Goal: Task Accomplishment & Management: Complete application form

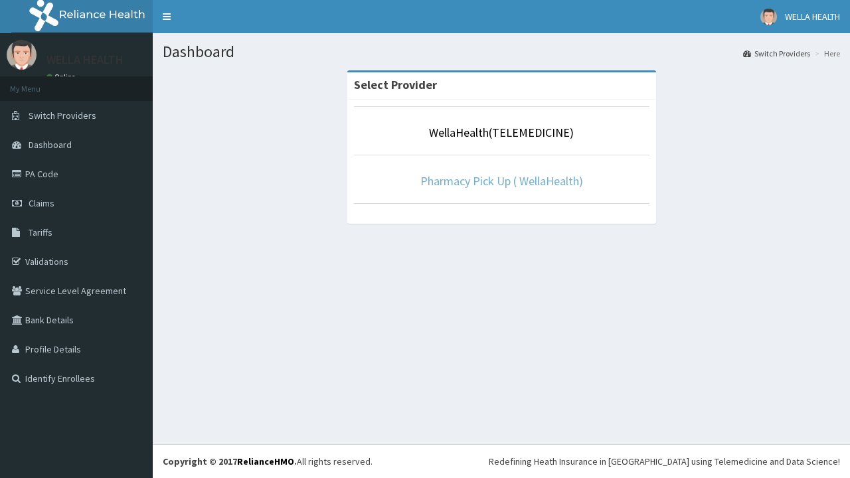
click at [501, 181] on link "Pharmacy Pick Up ( WellaHealth)" at bounding box center [501, 180] width 163 height 15
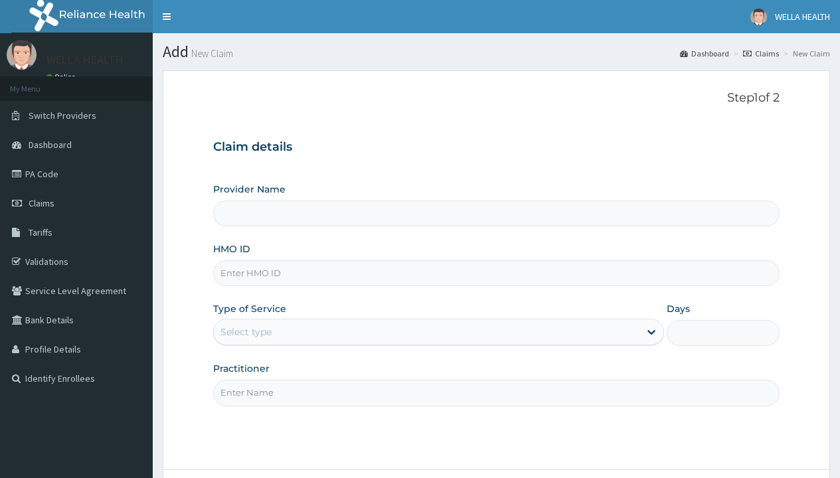
type input "Pharmacy Pick Up ( WellaHealth)"
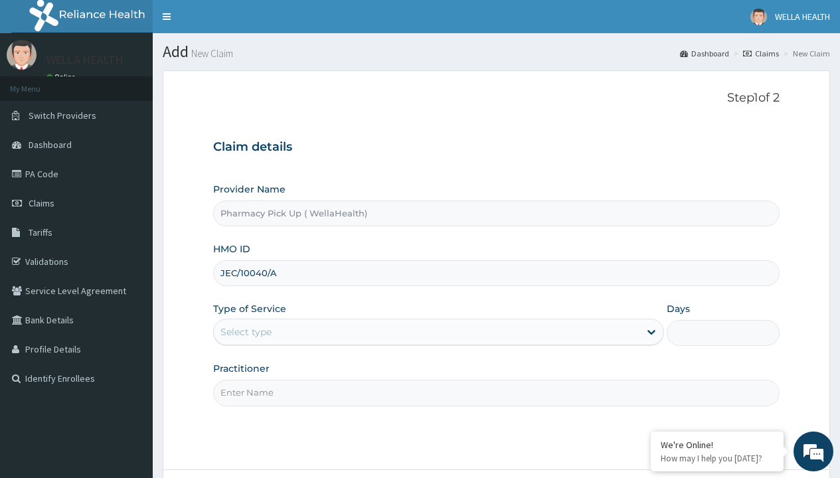
type input "JEC/10040/A"
type input "WellaHealth"
click at [246, 332] on div "Select type" at bounding box center [245, 331] width 51 height 13
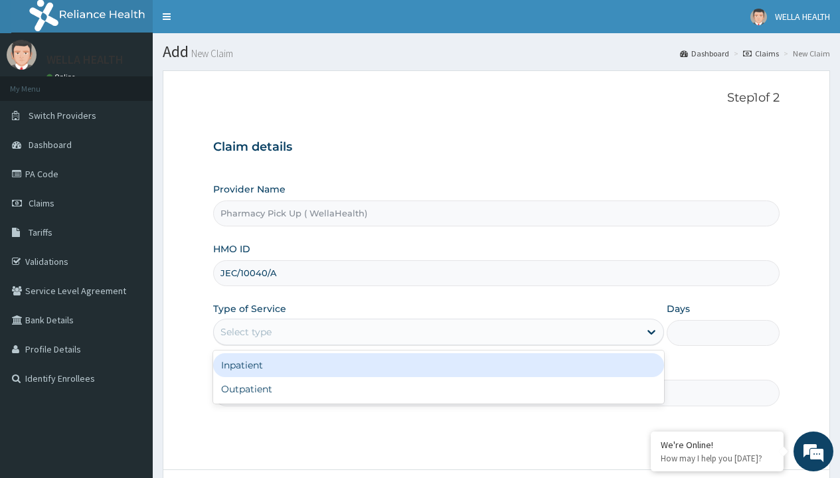
click at [438, 389] on div "Outpatient" at bounding box center [438, 389] width 451 height 24
type input "1"
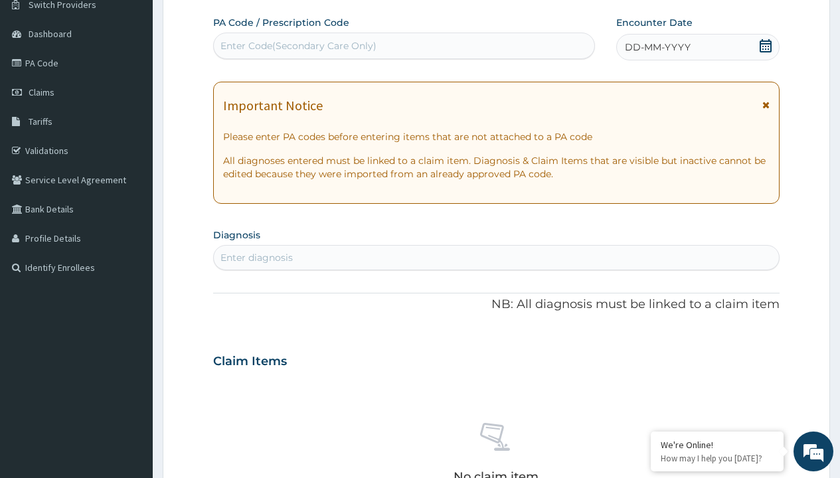
click at [656, 47] on span "DD-MM-YYYY" at bounding box center [658, 46] width 66 height 13
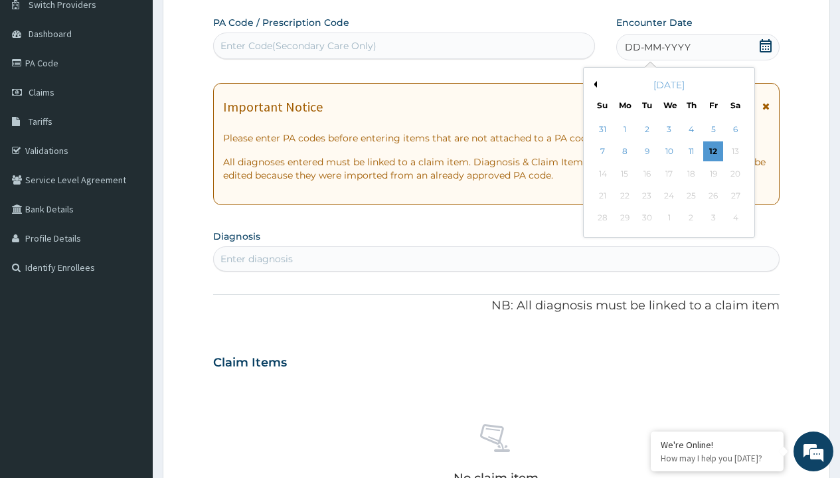
click at [593, 84] on button "Previous Month" at bounding box center [593, 84] width 7 height 7
click at [712, 129] on div "1" at bounding box center [713, 129] width 20 height 20
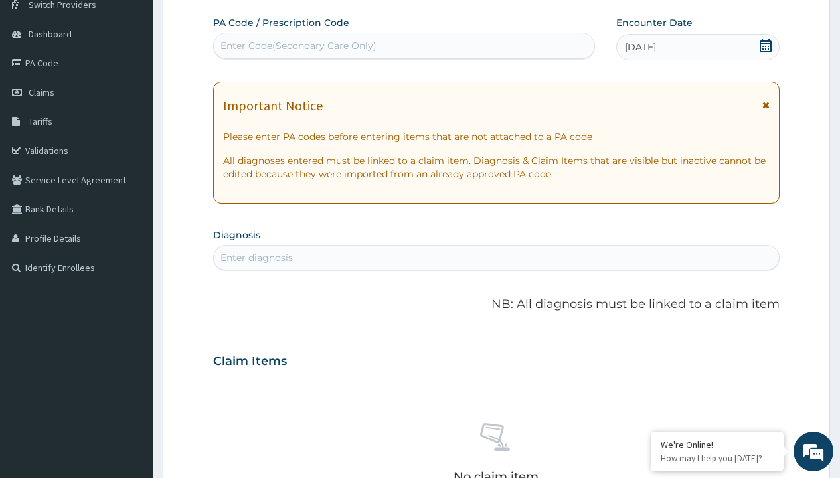
click at [256, 258] on div "Enter diagnosis" at bounding box center [256, 257] width 72 height 13
type input "prescription collected"
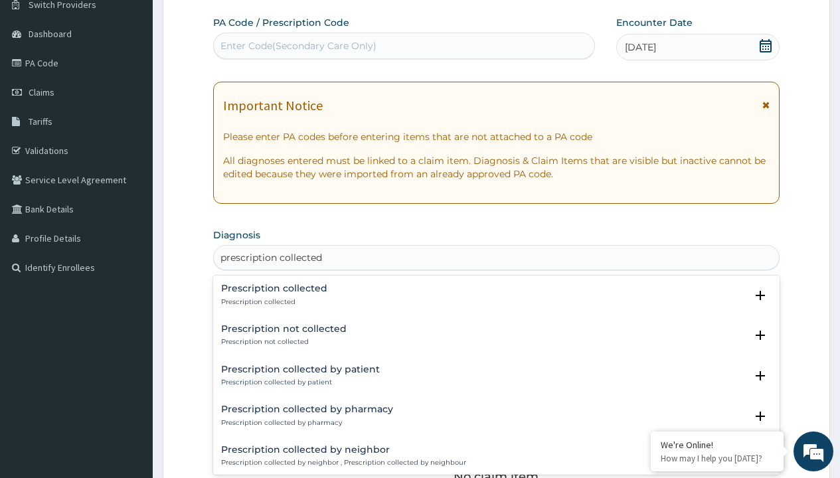
click at [272, 301] on p "Prescription collected" at bounding box center [274, 301] width 106 height 9
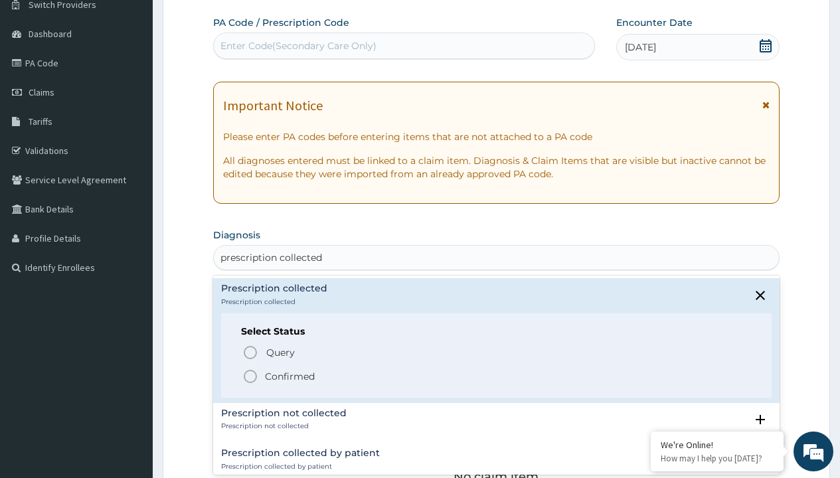
click at [289, 376] on p "Confirmed" at bounding box center [290, 376] width 50 height 13
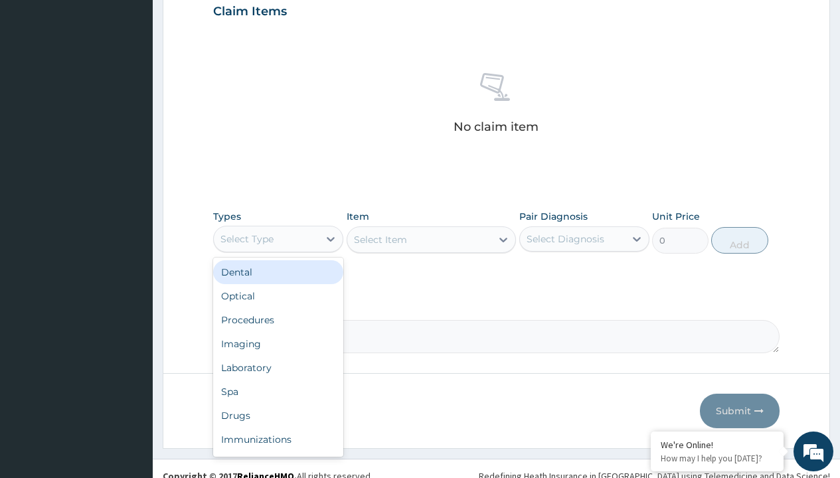
type input "procedures"
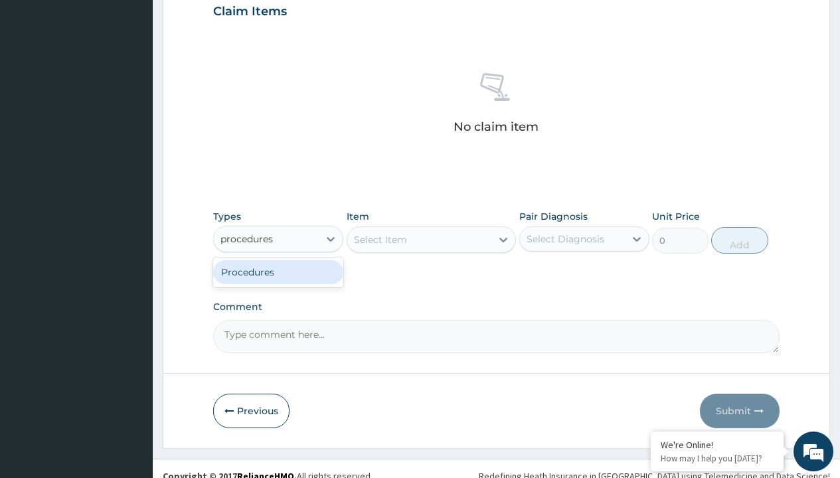
click at [278, 271] on div "Procedures" at bounding box center [278, 272] width 130 height 24
click at [380, 239] on div "Select Item" at bounding box center [380, 239] width 53 height 13
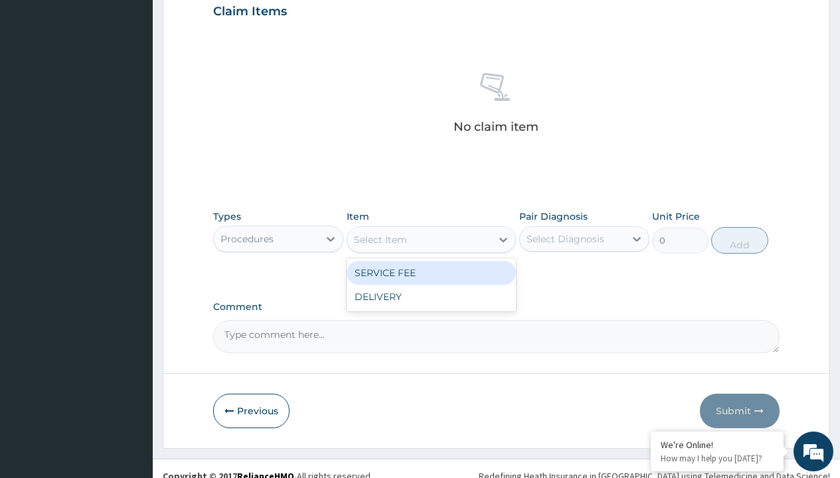
type input "service fee"
click at [431, 272] on div "SERVICE FEE" at bounding box center [431, 273] width 170 height 24
type input "100"
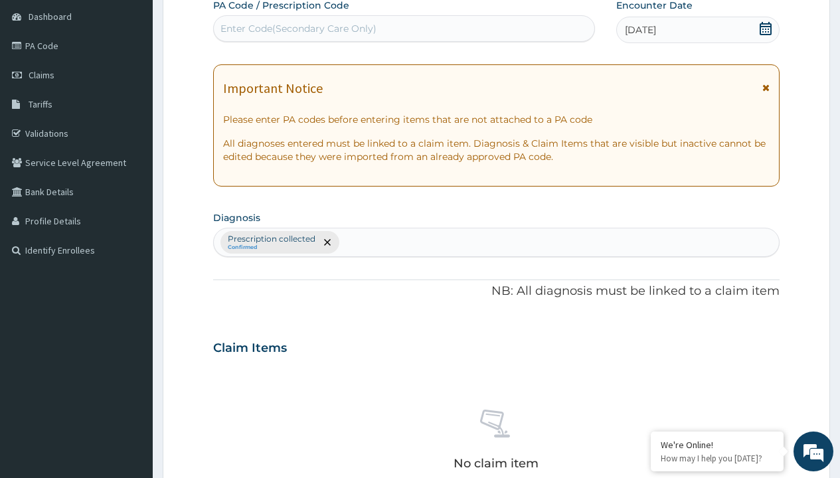
type input "prescription collected"
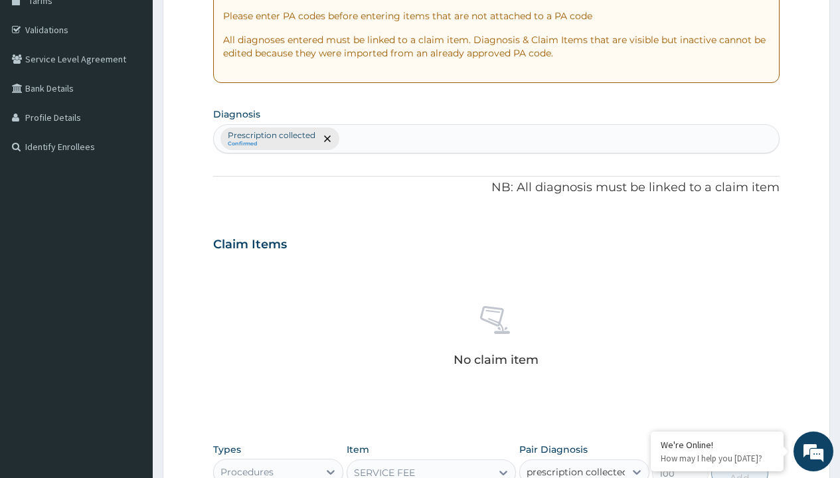
checkbox input "true"
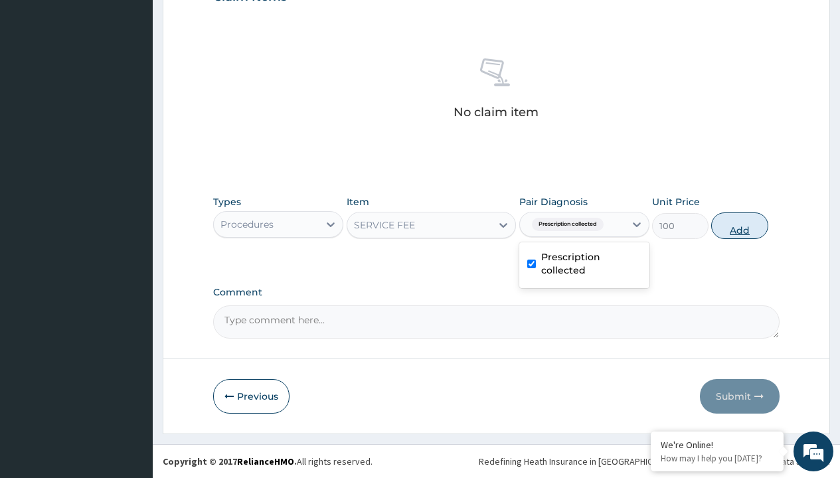
click at [739, 225] on button "Add" at bounding box center [739, 225] width 56 height 27
type input "0"
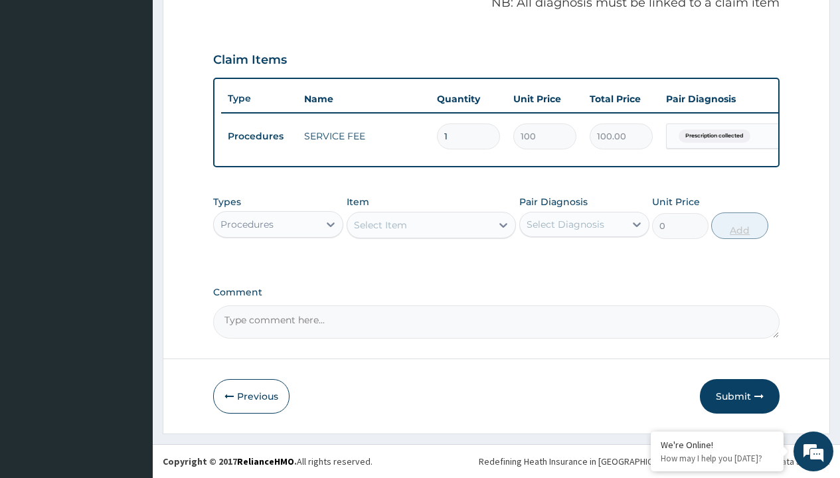
scroll to position [426, 0]
click at [247, 224] on div "Procedures" at bounding box center [246, 224] width 53 height 13
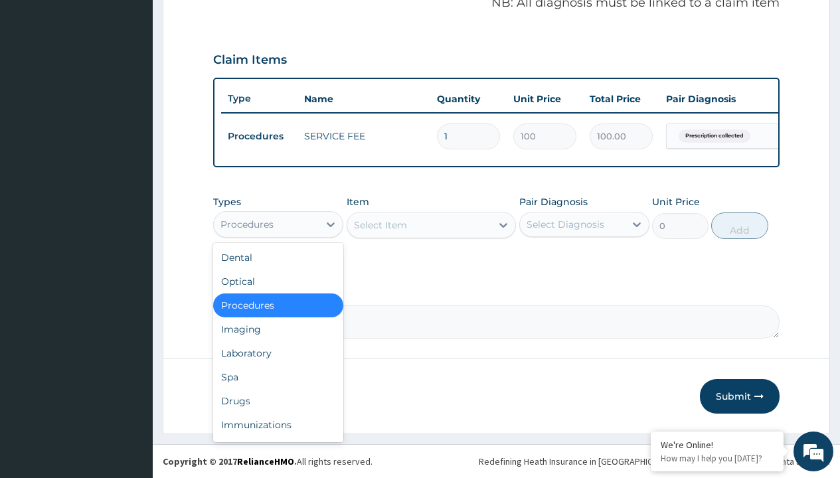
type input "procedures"
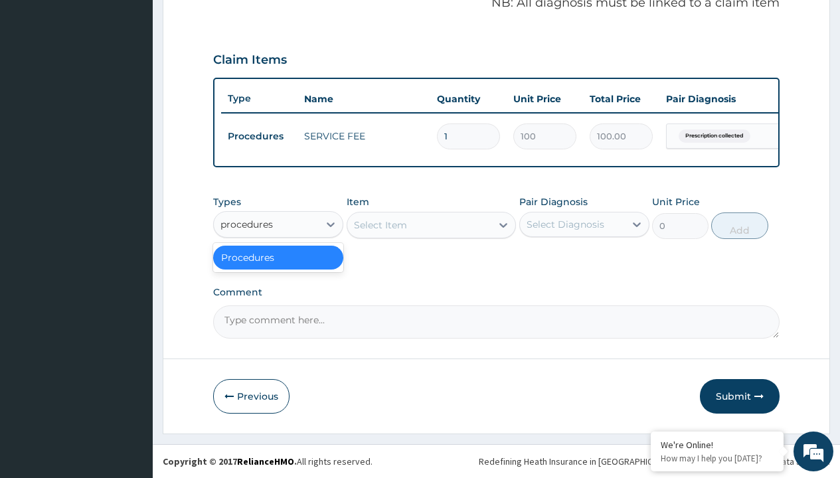
click at [278, 257] on div "Procedures" at bounding box center [278, 258] width 130 height 24
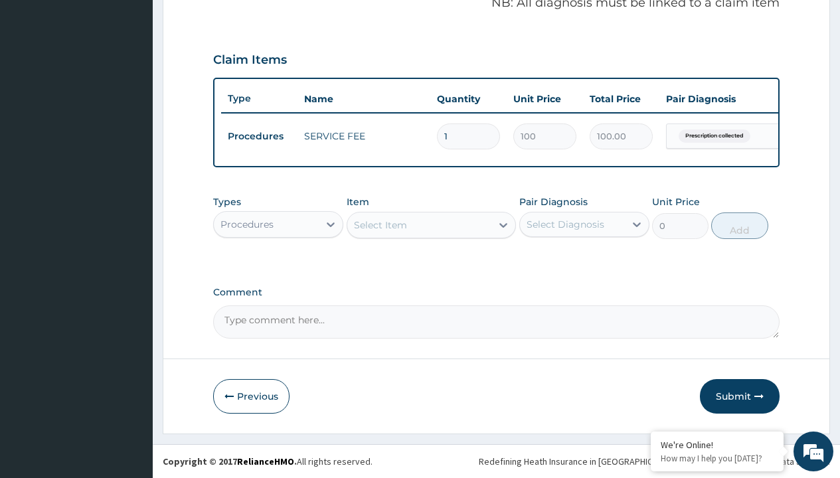
click at [380, 224] on div "Select Item" at bounding box center [380, 224] width 53 height 13
type input "delivery"
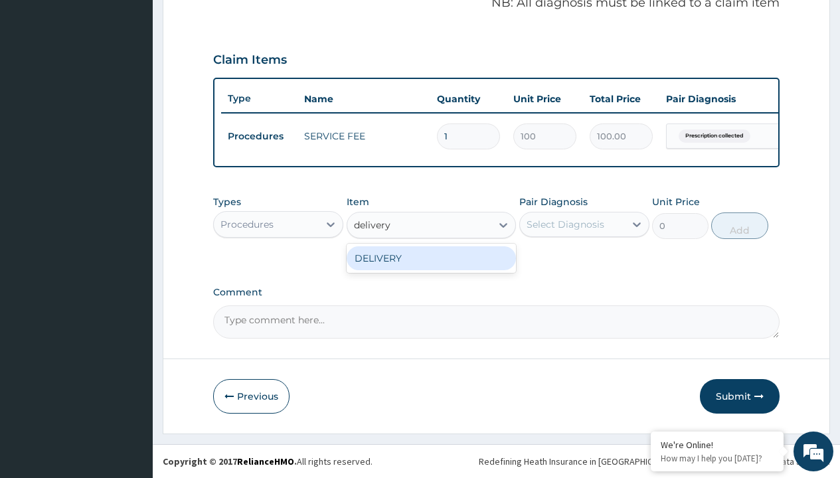
click at [431, 258] on div "DELIVERY" at bounding box center [431, 258] width 170 height 24
type input "2000"
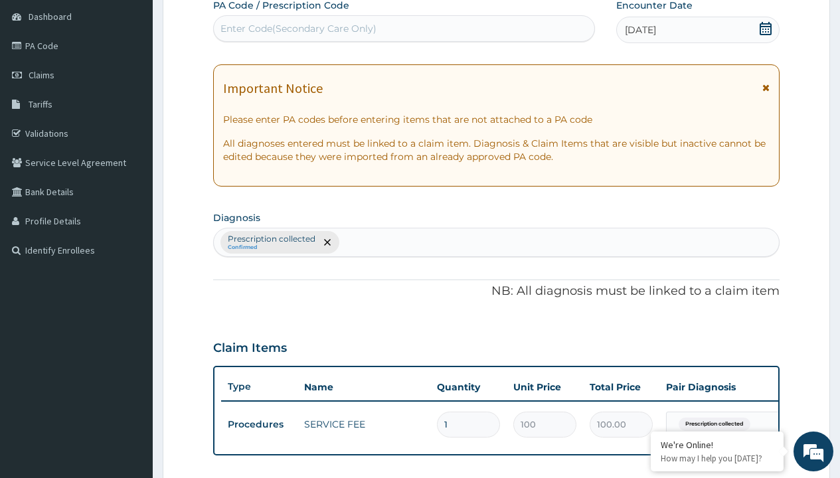
type input "prescription collected"
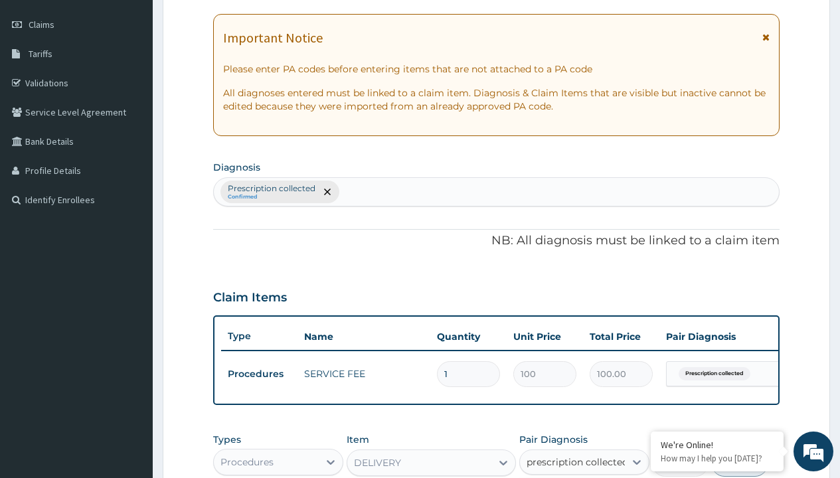
checkbox input "true"
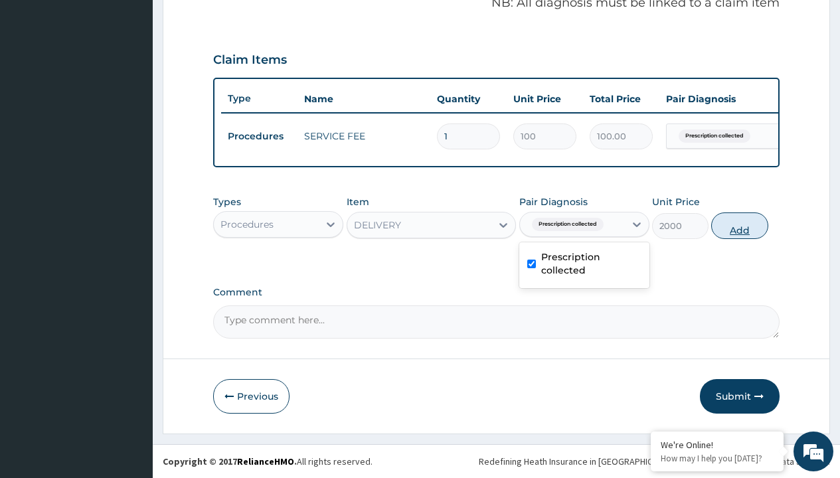
click at [739, 225] on button "Add" at bounding box center [739, 225] width 56 height 27
type input "0"
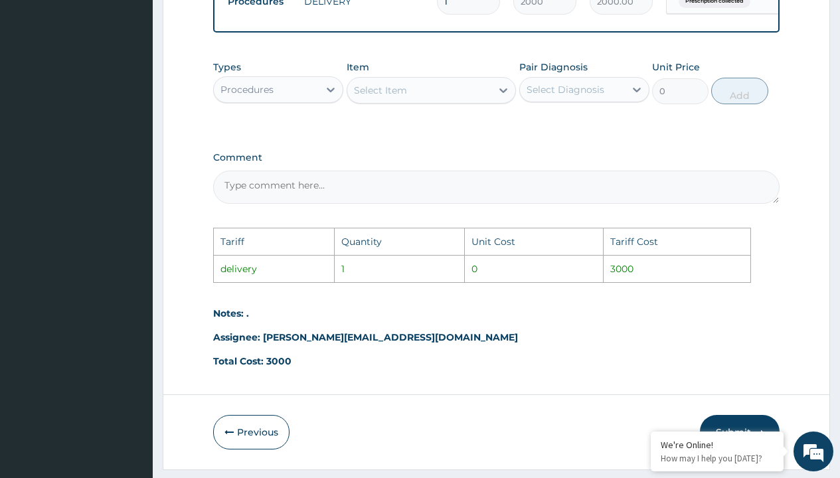
scroll to position [642, 0]
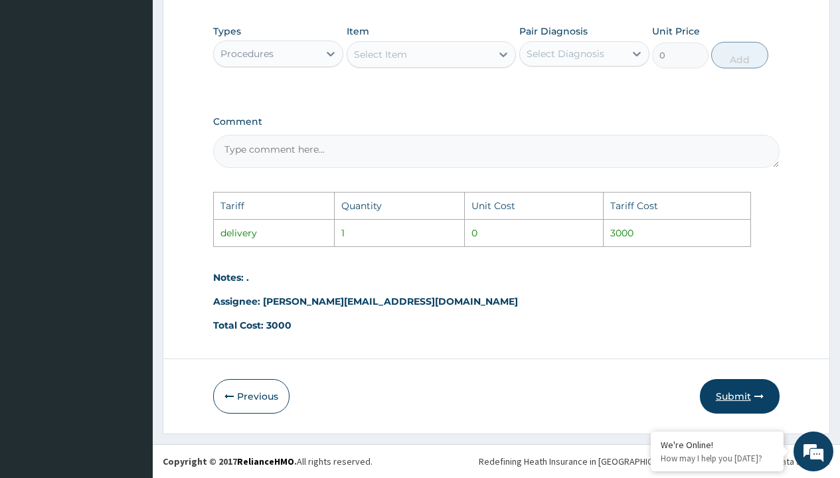
click at [730, 393] on button "Submit" at bounding box center [740, 396] width 80 height 35
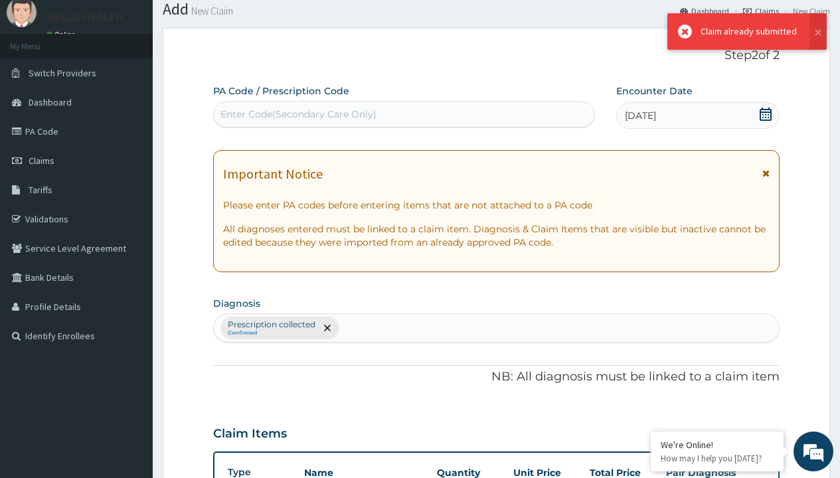
scroll to position [472, 0]
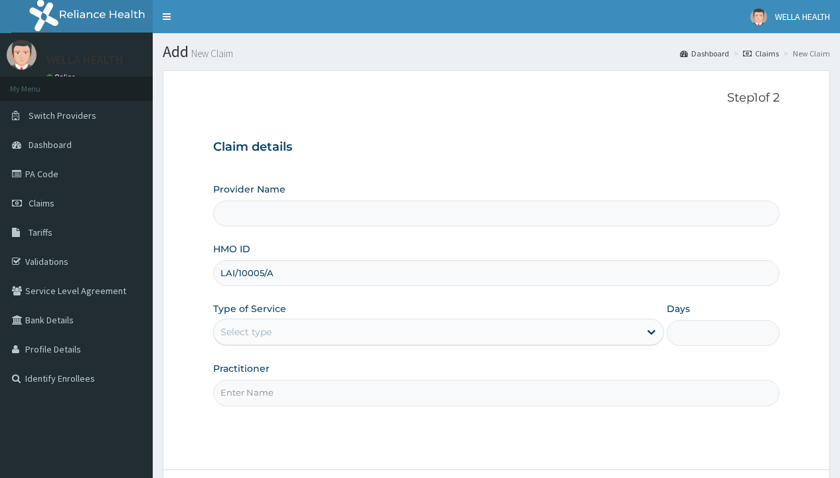
type input "LAI/10005/A"
type input "WellaHealth"
type input "Pharmacy Pick Up ( WellaHealth)"
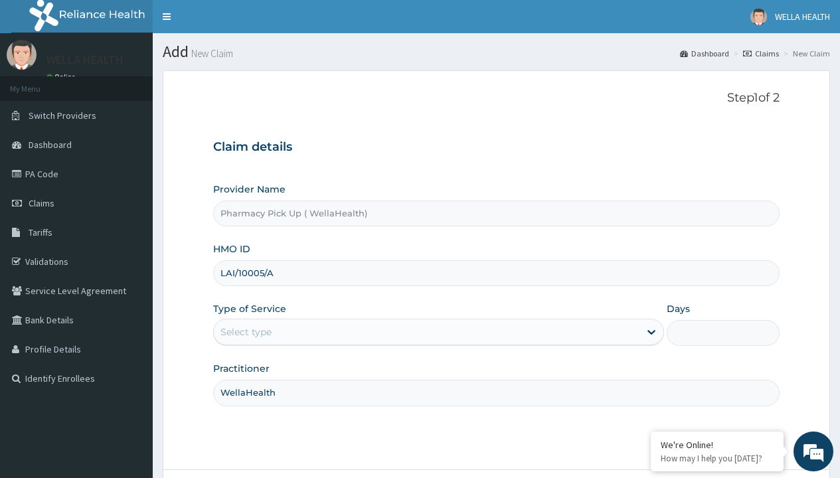
type input "WellaHealth"
click at [246, 332] on div "Select type" at bounding box center [245, 331] width 51 height 13
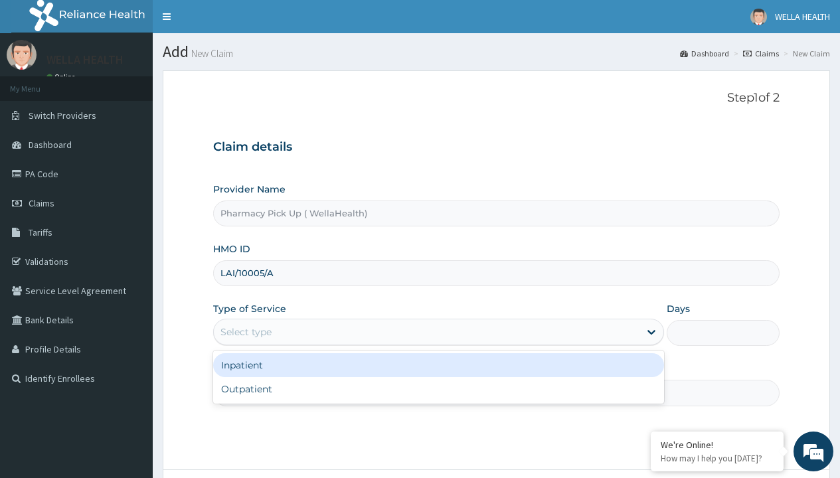
click at [438, 389] on div "Outpatient" at bounding box center [438, 389] width 451 height 24
type input "1"
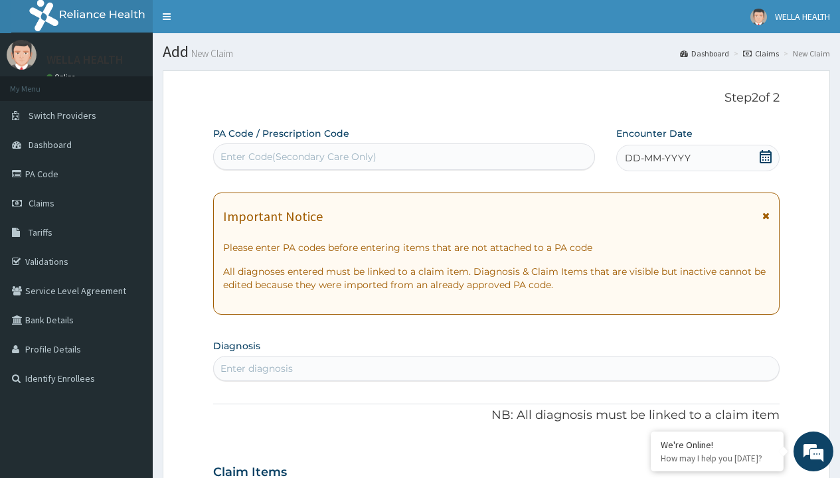
scroll to position [111, 0]
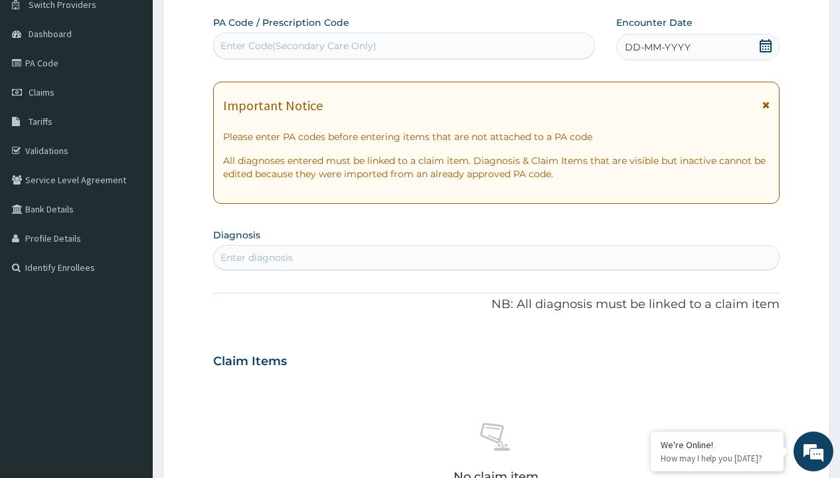
click at [656, 47] on span "DD-MM-YYYY" at bounding box center [658, 46] width 66 height 13
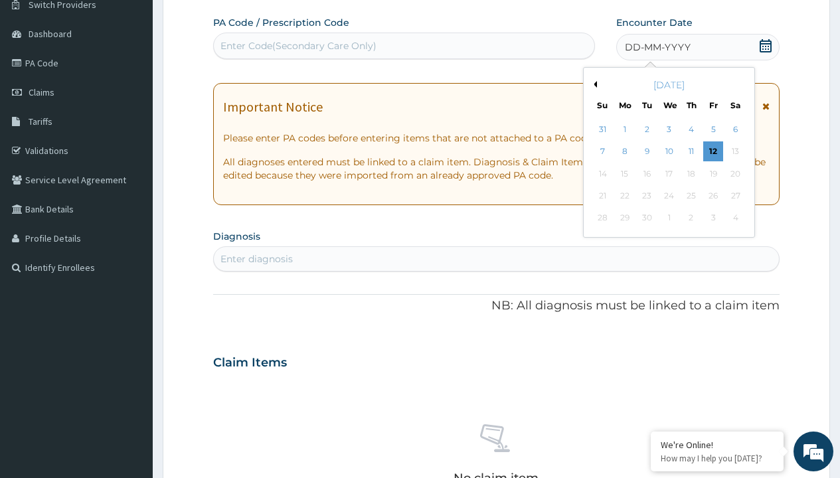
click at [593, 84] on button "Previous Month" at bounding box center [593, 84] width 7 height 7
click at [712, 129] on div "1" at bounding box center [713, 129] width 20 height 20
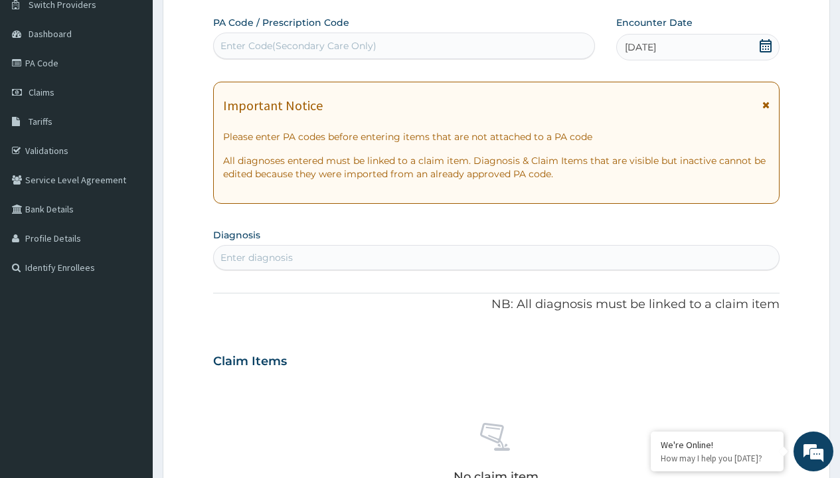
click at [256, 258] on div "Enter diagnosis" at bounding box center [256, 257] width 72 height 13
type input "prescription collected"
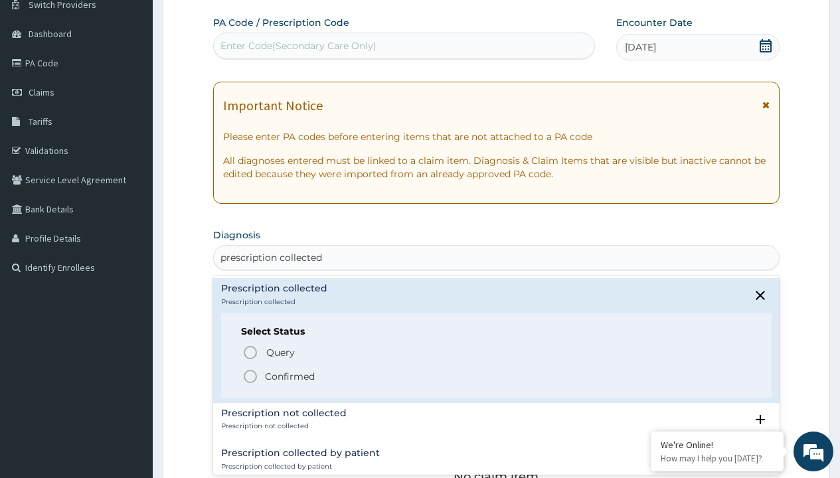
click at [289, 376] on p "Confirmed" at bounding box center [290, 376] width 50 height 13
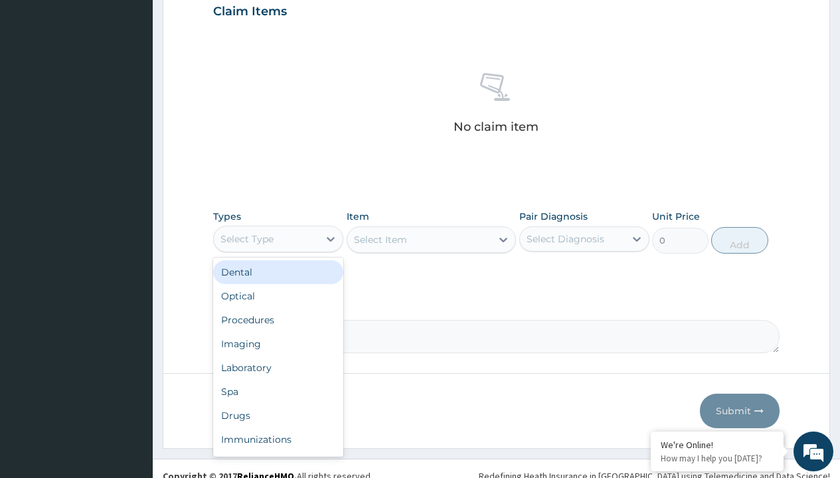
type input "procedures"
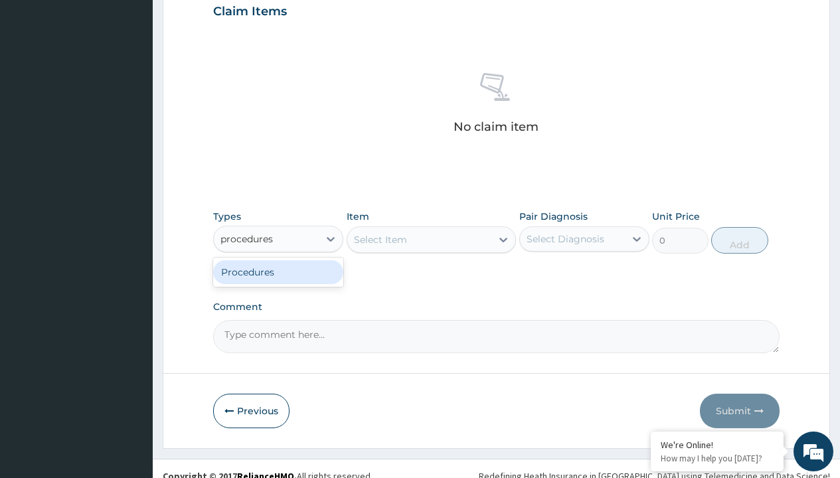
click at [278, 271] on div "Procedures" at bounding box center [278, 272] width 130 height 24
click at [380, 239] on div "Select Item" at bounding box center [431, 239] width 170 height 27
click at [247, 238] on div "Procedures" at bounding box center [246, 238] width 53 height 13
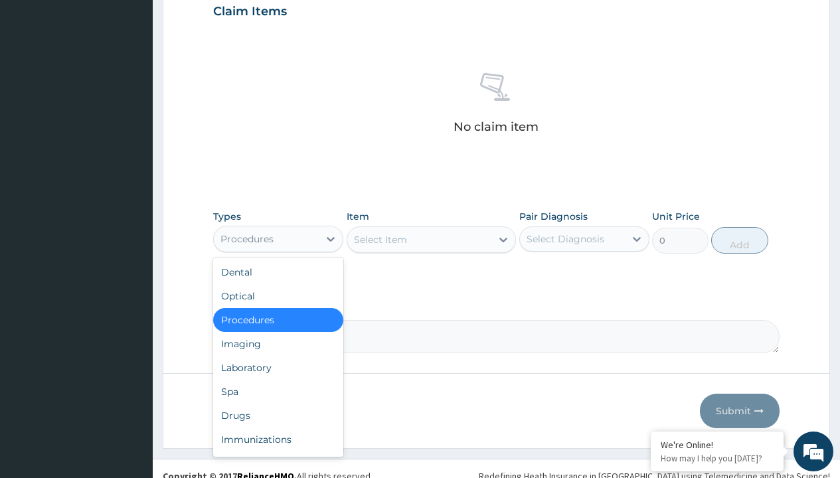
type input "procedures"
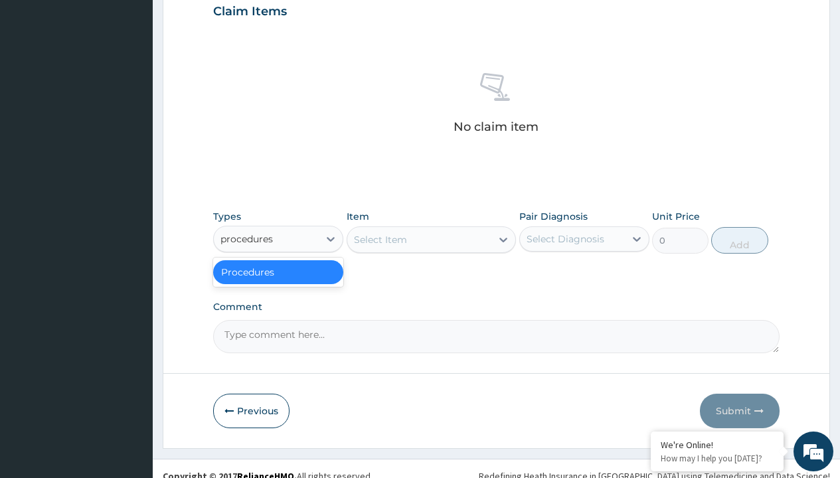
click at [278, 271] on div "Procedures" at bounding box center [278, 272] width 130 height 24
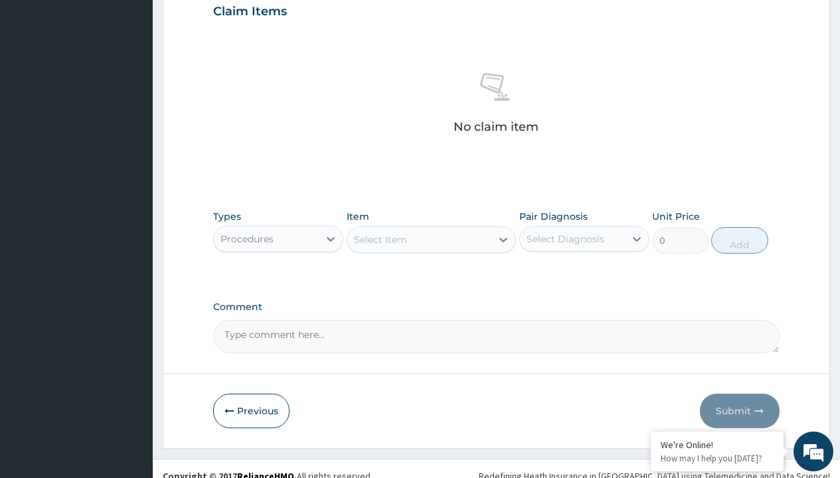
click at [380, 239] on div "Select Item" at bounding box center [380, 239] width 53 height 13
type input "service fee"
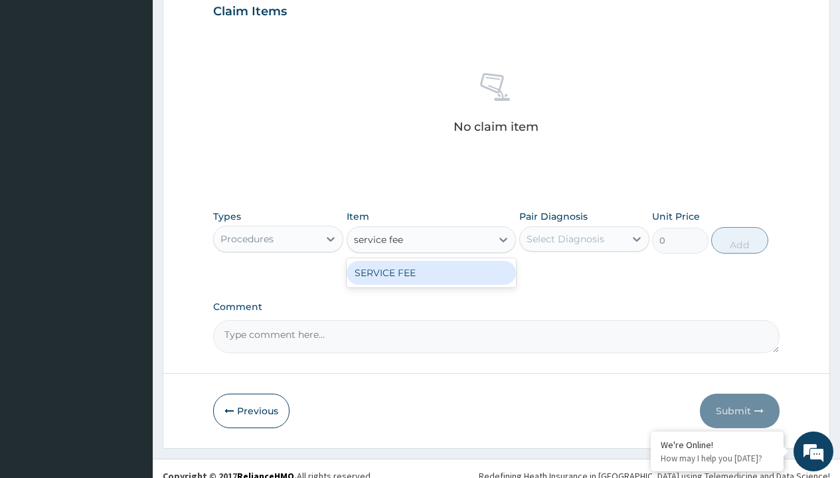
click at [431, 272] on div "SERVICE FEE" at bounding box center [431, 273] width 170 height 24
type input "100"
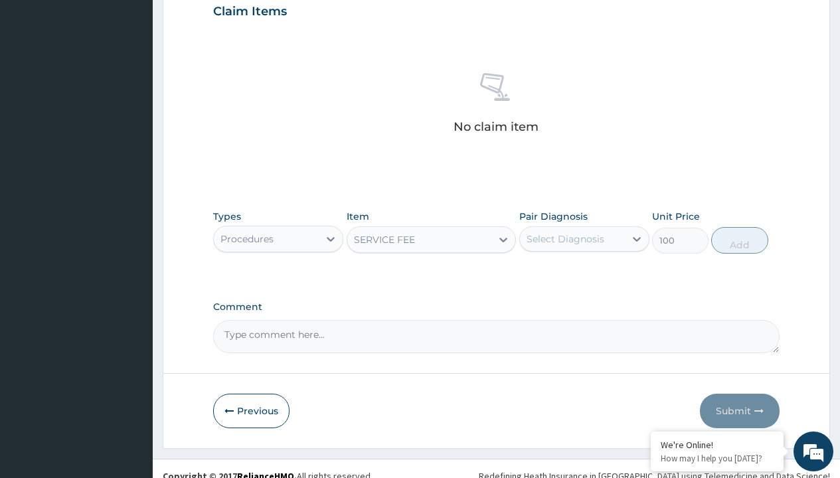
scroll to position [128, 0]
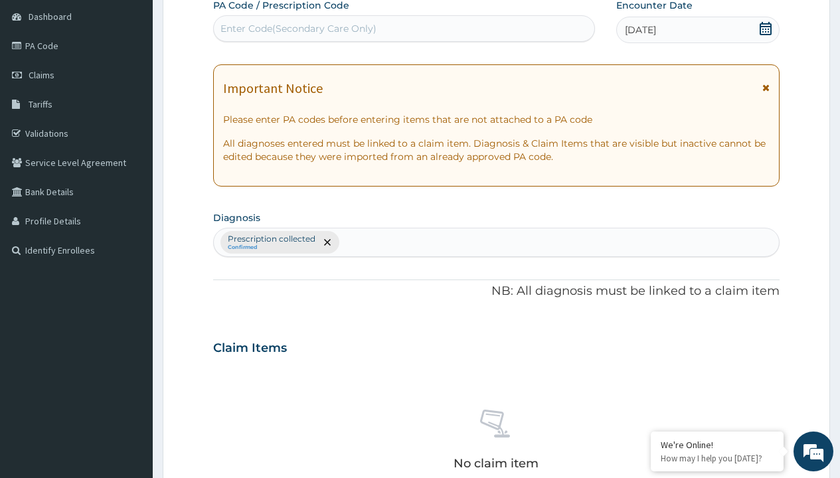
click at [271, 239] on p "Prescription collected" at bounding box center [272, 239] width 88 height 11
type input "prescription collected"
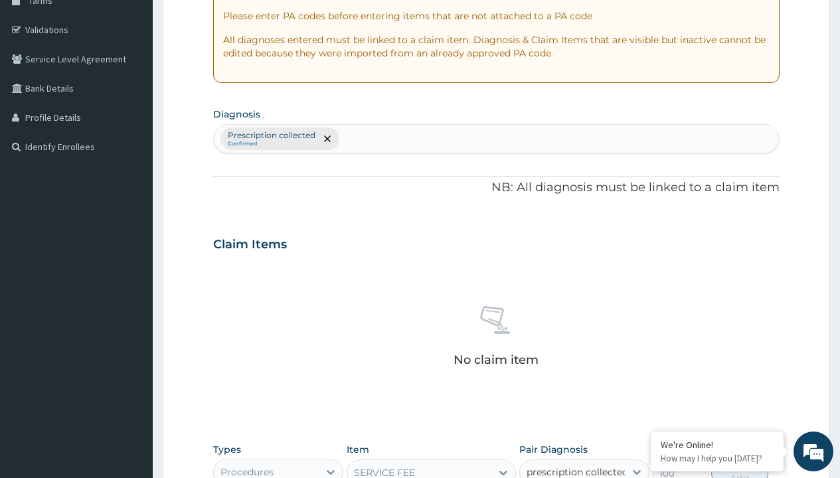
checkbox input "true"
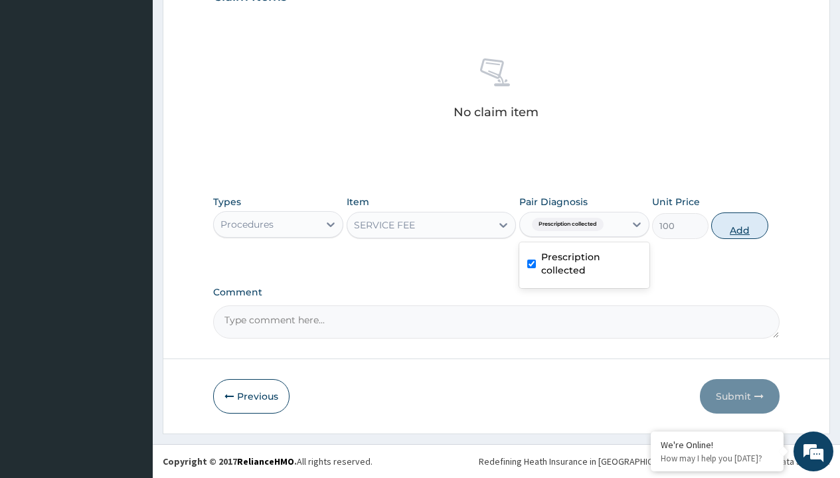
click at [739, 225] on button "Add" at bounding box center [739, 225] width 56 height 27
type input "0"
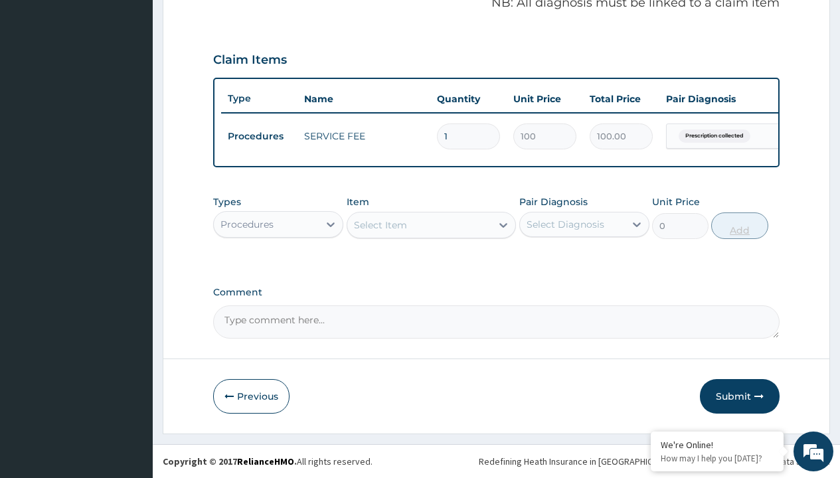
scroll to position [426, 0]
click at [247, 224] on div "Procedures" at bounding box center [246, 224] width 53 height 13
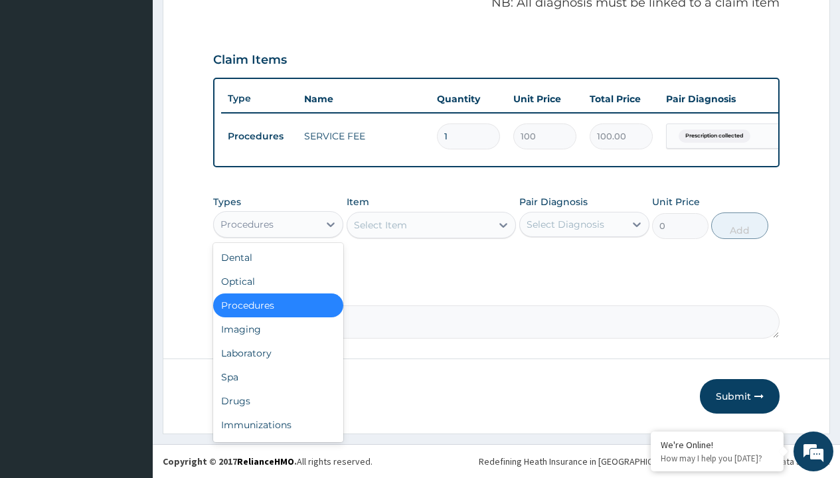
type input "drugs"
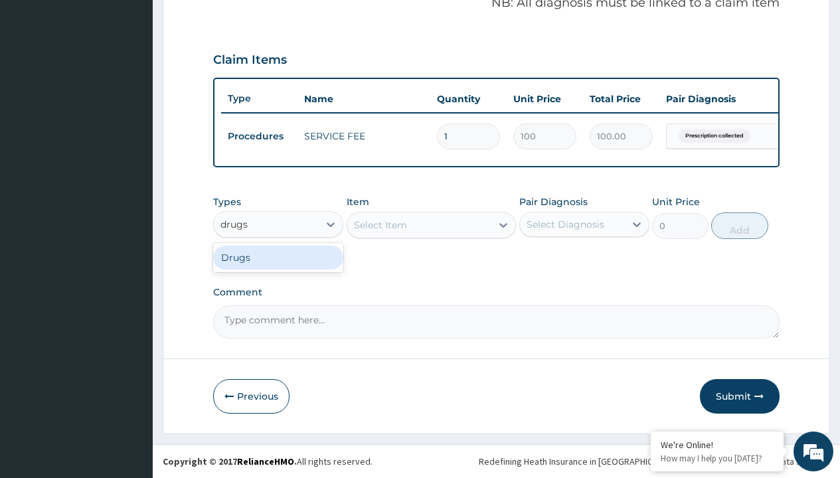
click at [278, 257] on div "Drugs" at bounding box center [278, 258] width 130 height 24
click at [380, 224] on div "Select Item" at bounding box center [431, 225] width 170 height 27
click at [234, 224] on div "Drugs" at bounding box center [234, 224] width 29 height 13
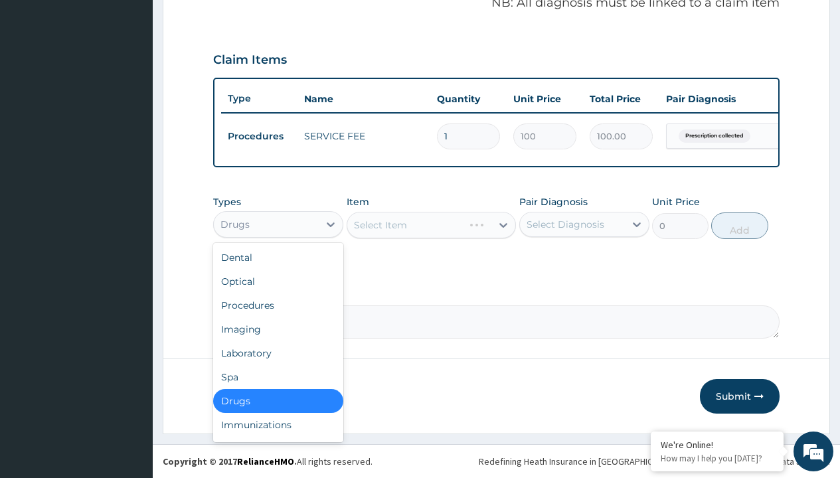
type input "drugs"
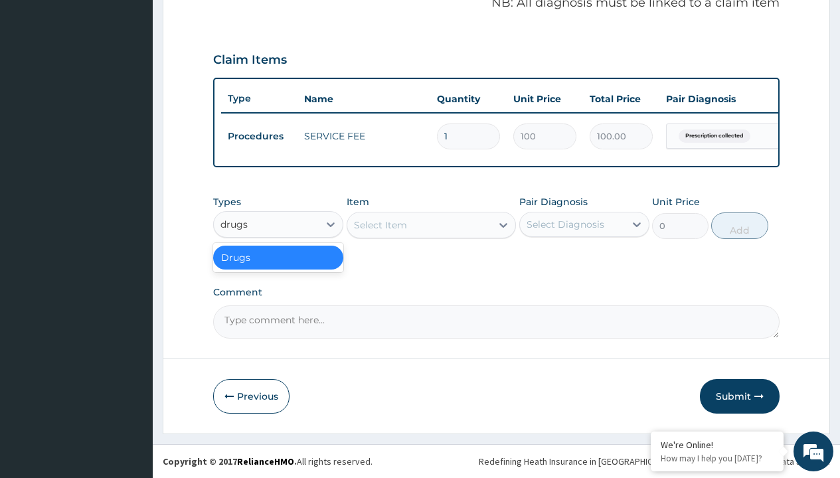
click at [278, 257] on div "Drugs" at bounding box center [278, 258] width 130 height 24
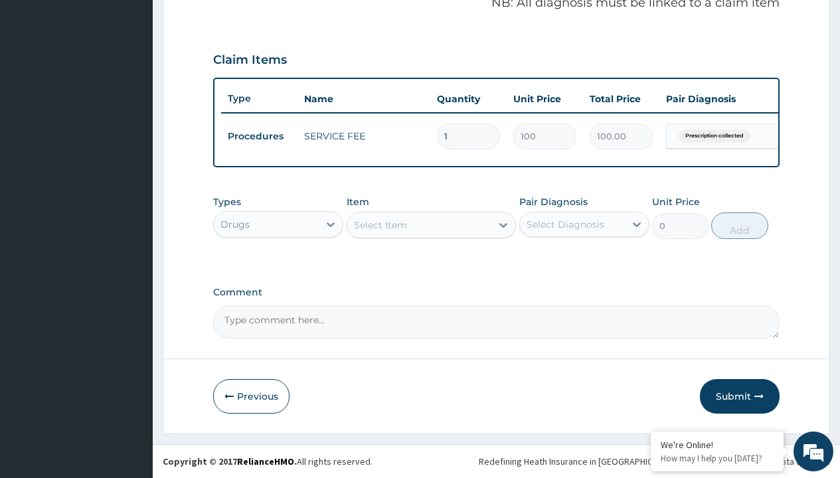
click at [380, 224] on div "Select Item" at bounding box center [380, 224] width 53 height 13
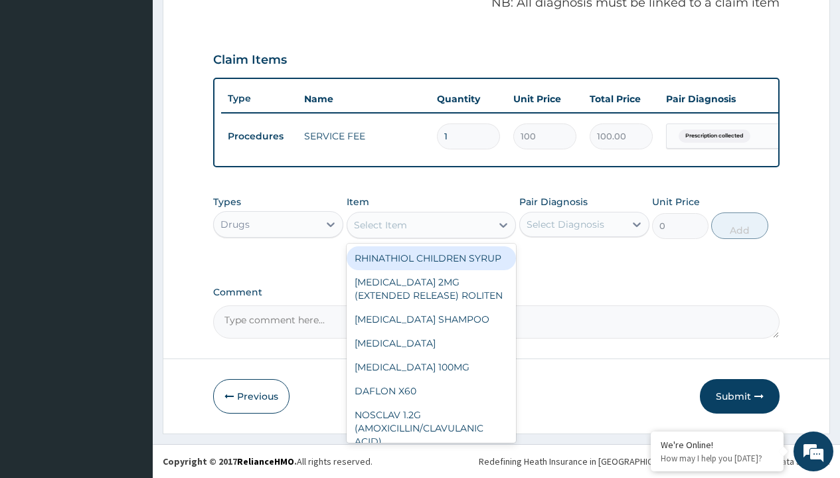
type input "glimepride 4mg (amaryl) x30"
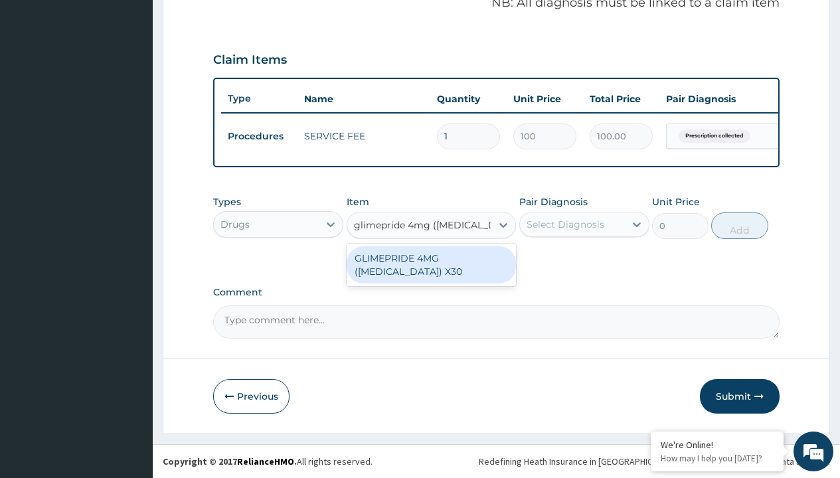
click at [431, 258] on div "GLIMEPRIDE 4MG ([MEDICAL_DATA]) X30" at bounding box center [431, 264] width 170 height 37
type input "719.7999877929688"
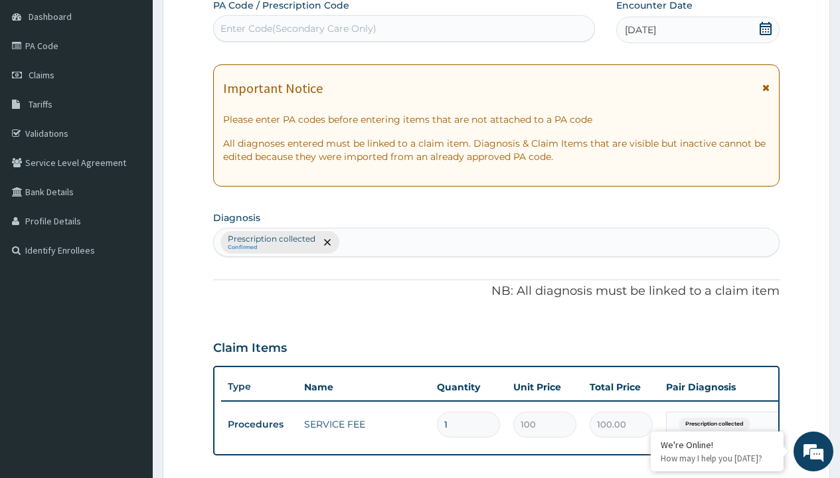
type input "prescription collected"
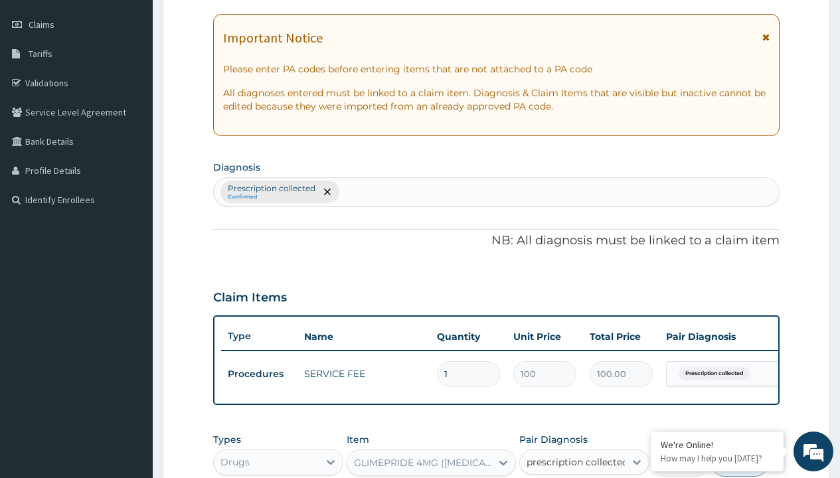
checkbox input "true"
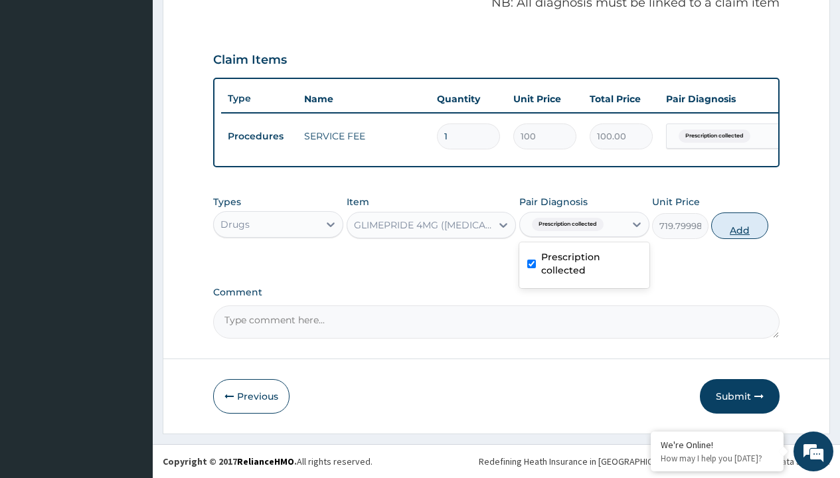
click at [739, 225] on button "Add" at bounding box center [739, 225] width 56 height 27
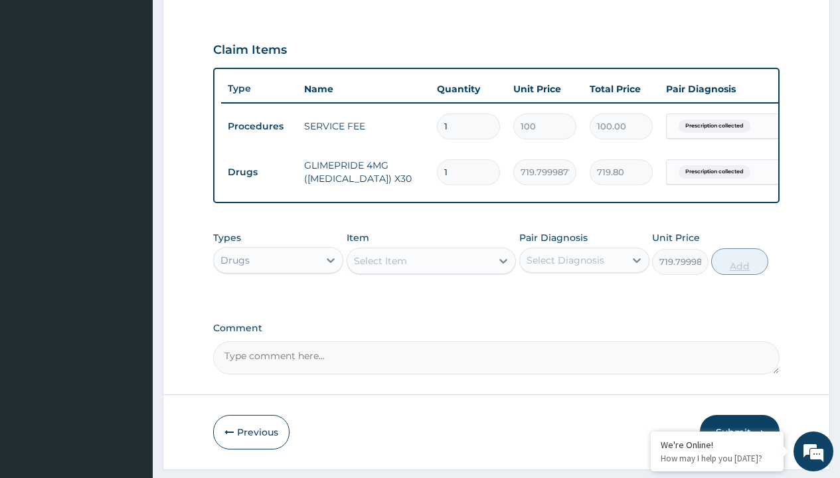
type input "0"
type input "30"
type input "21594.00"
type input "30"
click at [259, 172] on td "Drugs" at bounding box center [259, 172] width 76 height 25
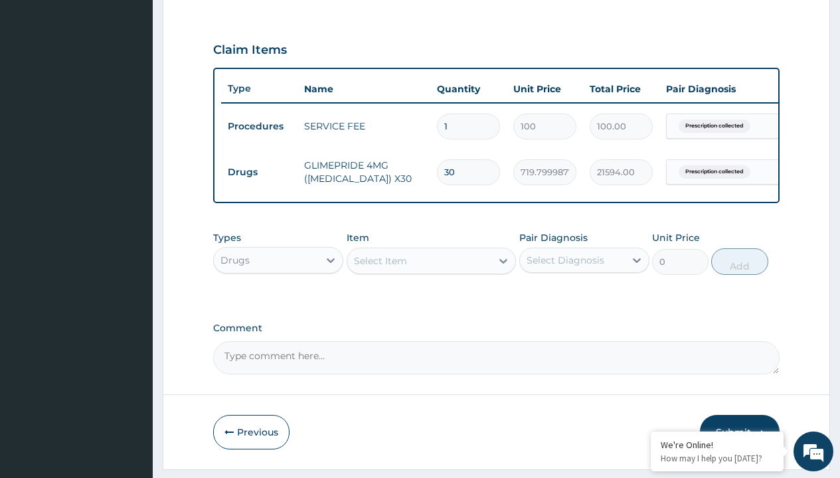
type input "drugs"
click at [278, 303] on div "Drugs" at bounding box center [278, 293] width 130 height 24
click at [380, 267] on div "Select Item" at bounding box center [380, 260] width 53 height 13
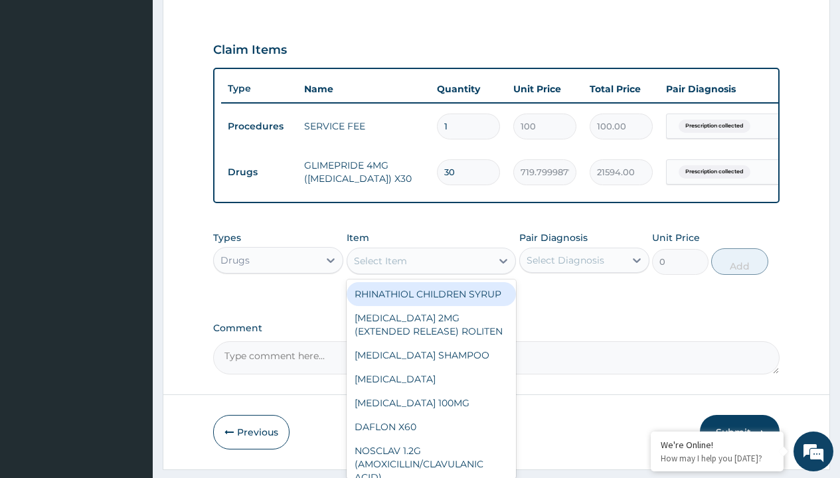
type input "galvus met 50/1000mg vidagliptin/metformin x 60 tabs/pack"
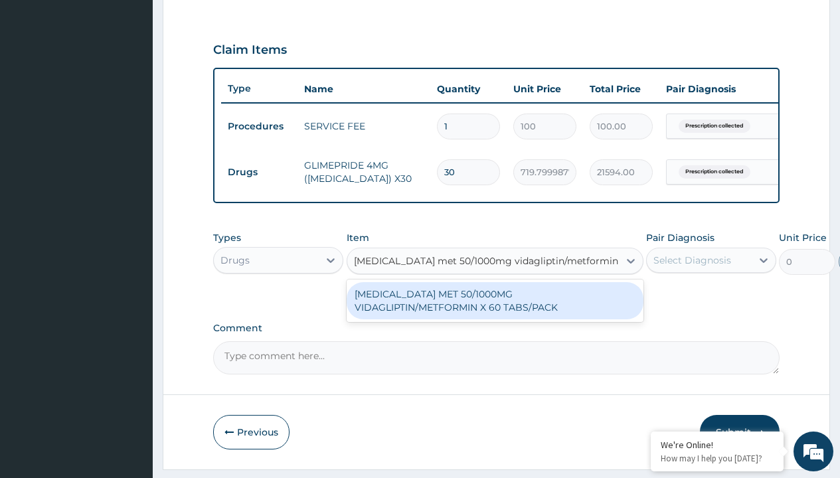
click at [494, 310] on div "[MEDICAL_DATA] MET 50/1000MG VIDAGLIPTIN/METFORMIN X 60 TABS/PACK" at bounding box center [494, 300] width 297 height 37
type input "737"
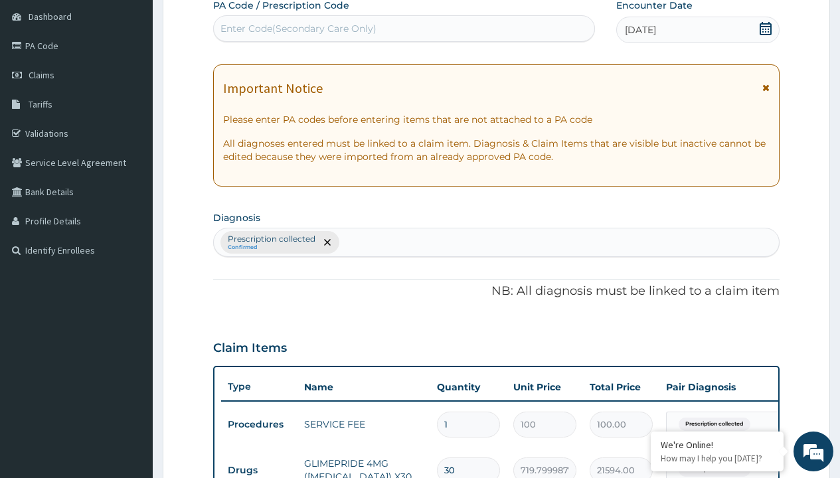
type input "prescription collected"
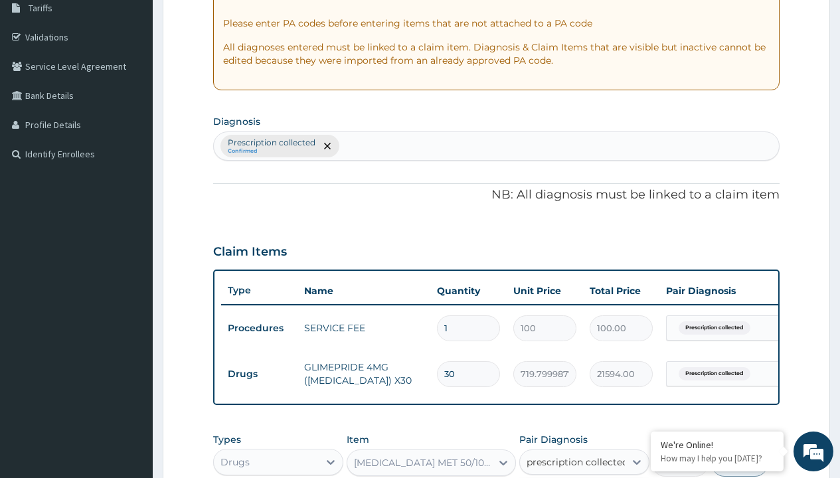
checkbox input "true"
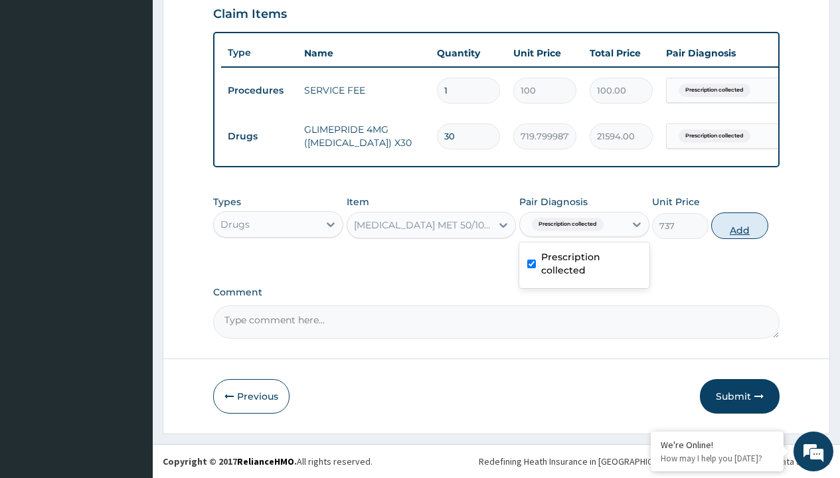
click at [739, 225] on button "Add" at bounding box center [739, 225] width 56 height 27
type input "0"
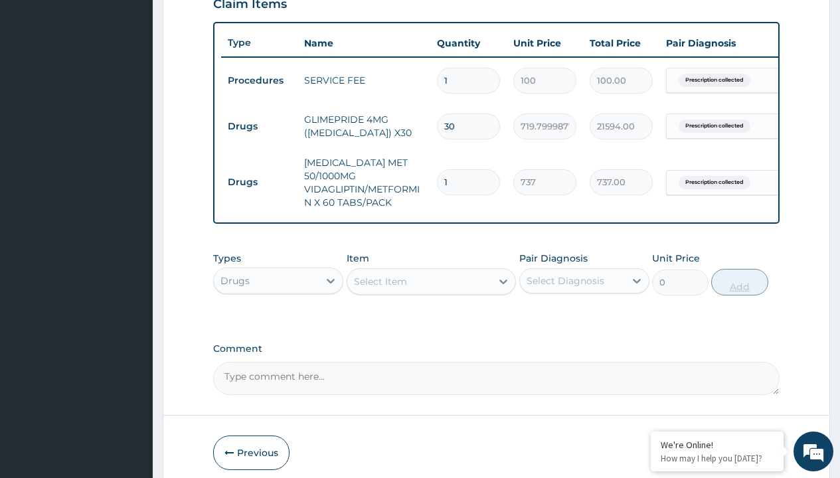
type input "60"
type input "44220.00"
type input "60"
click at [259, 126] on td "Drugs" at bounding box center [259, 126] width 76 height 25
type input "procedures"
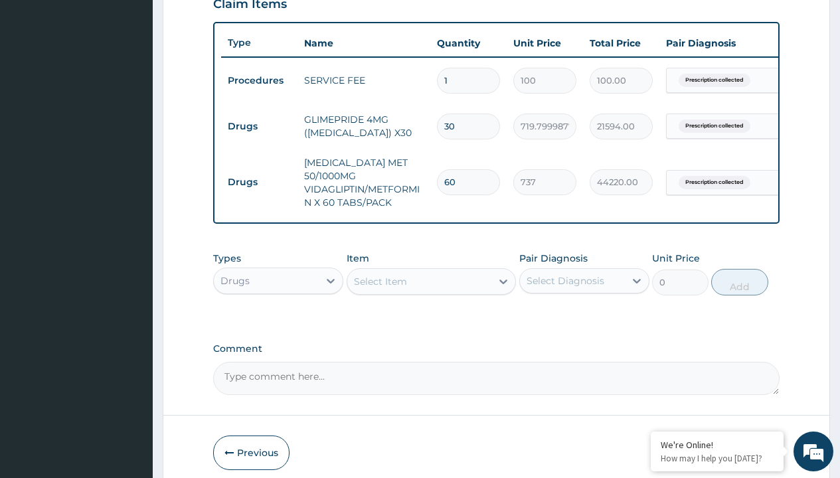
scroll to position [0, 0]
click at [278, 310] on div "Procedures" at bounding box center [278, 314] width 130 height 24
click at [380, 277] on div "Select Item" at bounding box center [380, 281] width 53 height 13
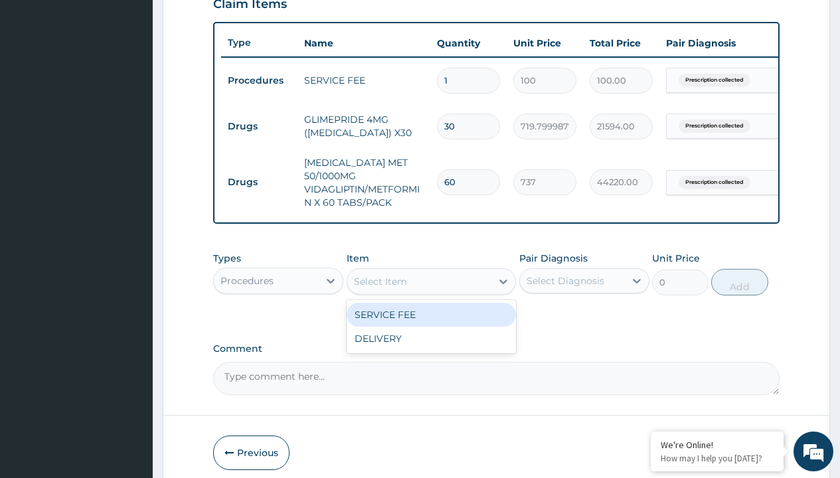
type input "delivery"
click at [431, 311] on div "DELIVERY" at bounding box center [431, 315] width 170 height 24
type input "2000"
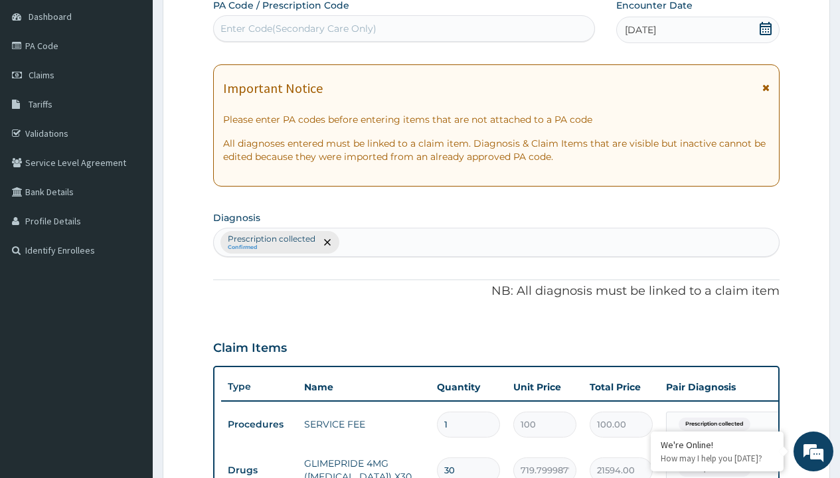
type input "prescription collected"
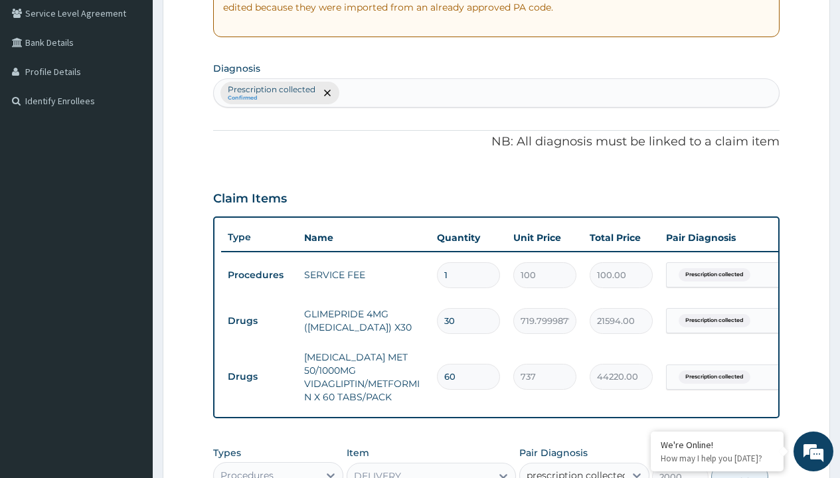
checkbox input "true"
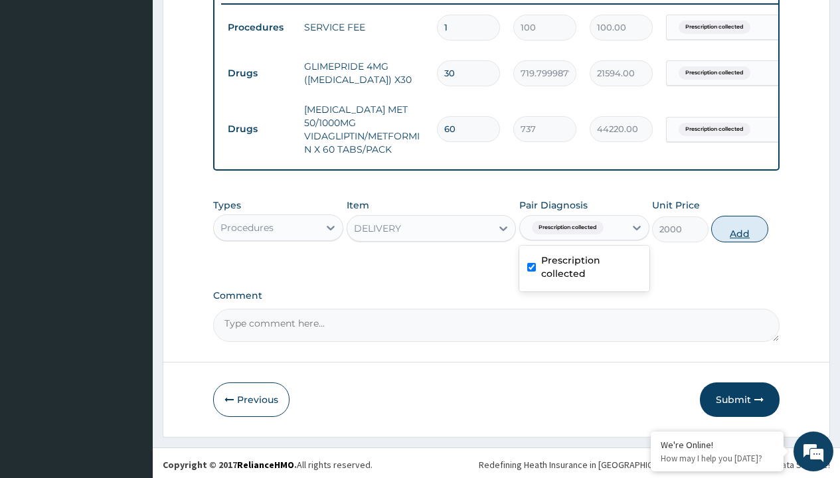
click at [739, 225] on button "Add" at bounding box center [739, 229] width 56 height 27
type input "0"
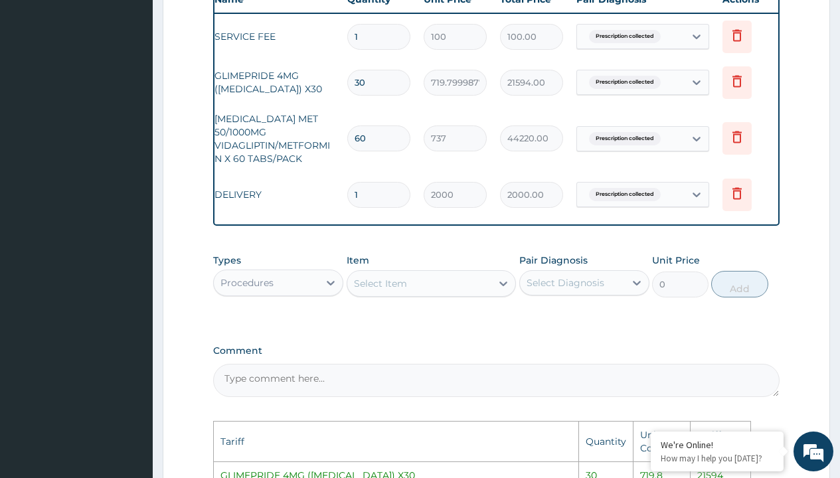
scroll to position [0, 100]
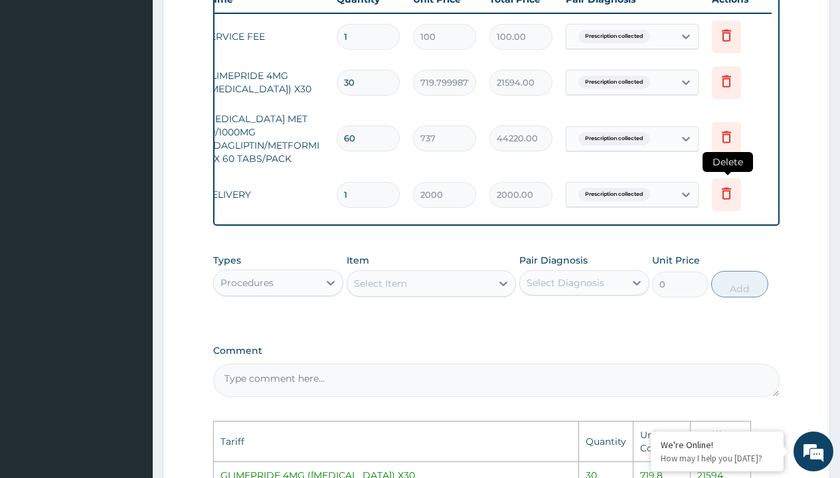
click at [725, 185] on icon at bounding box center [726, 193] width 16 height 16
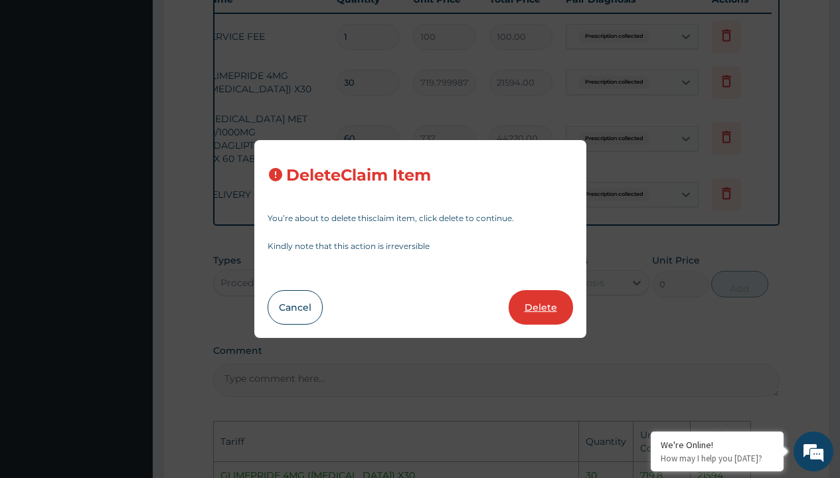
click at [546, 319] on button "Delete" at bounding box center [540, 307] width 64 height 35
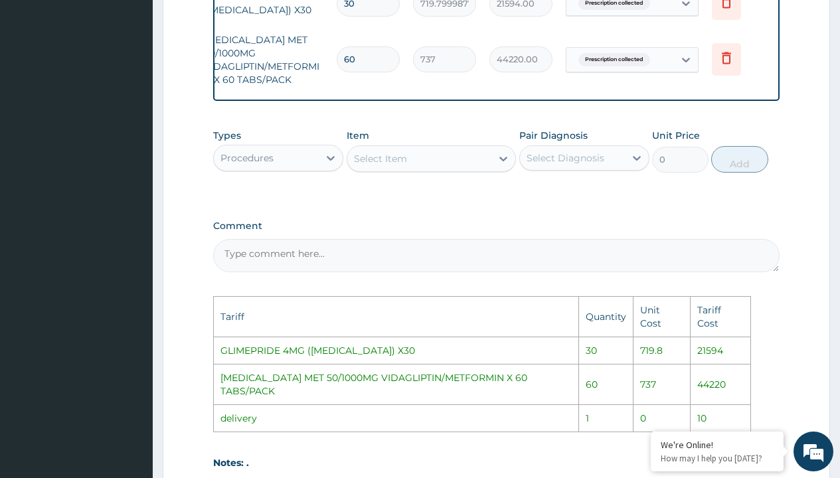
scroll to position [750, 0]
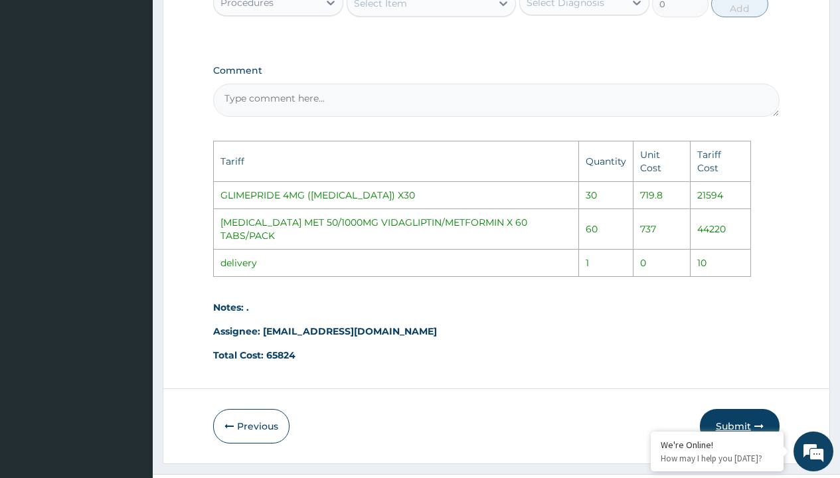
click at [746, 409] on button "Submit" at bounding box center [740, 426] width 80 height 35
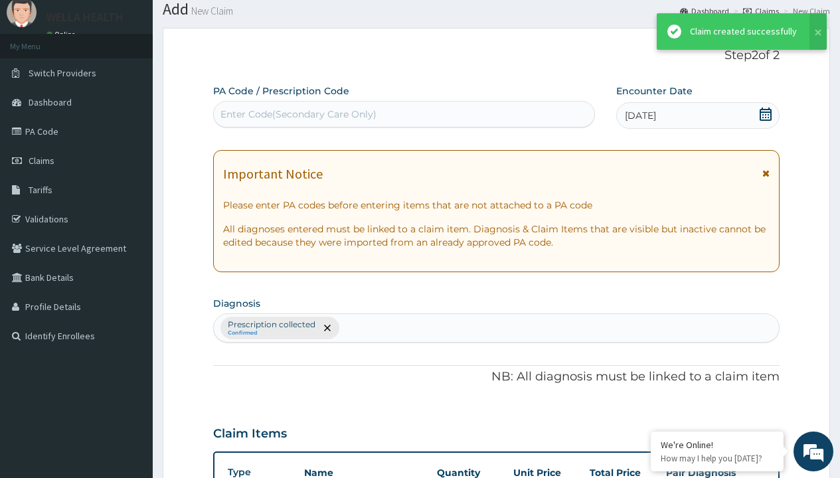
scroll to position [525, 0]
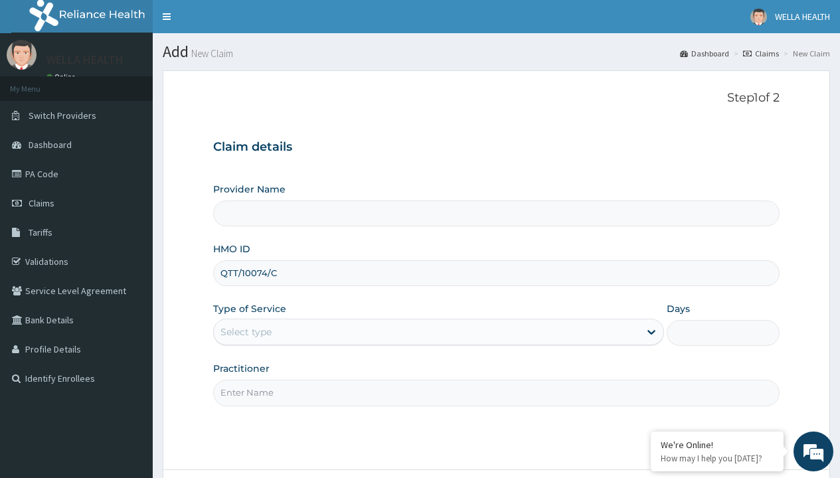
type input "QTT/10074/C"
type input "WellaHealth"
type input "Pharmacy Pick Up ( WellaHealth)"
type input "WellaHealth"
click at [246, 332] on div "Select type" at bounding box center [245, 331] width 51 height 13
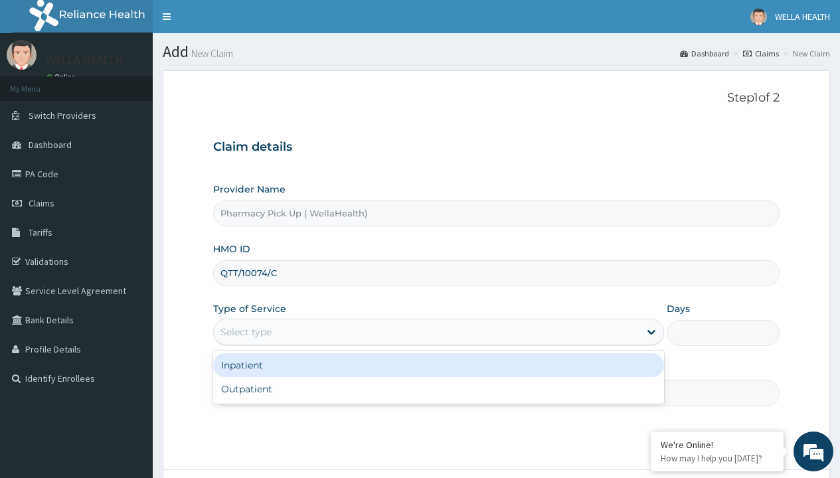
click at [438, 389] on div "Outpatient" at bounding box center [438, 389] width 451 height 24
type input "1"
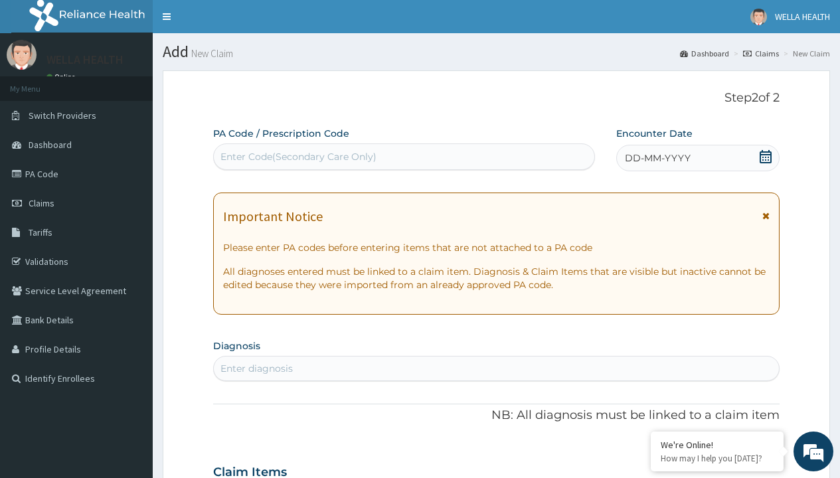
scroll to position [111, 0]
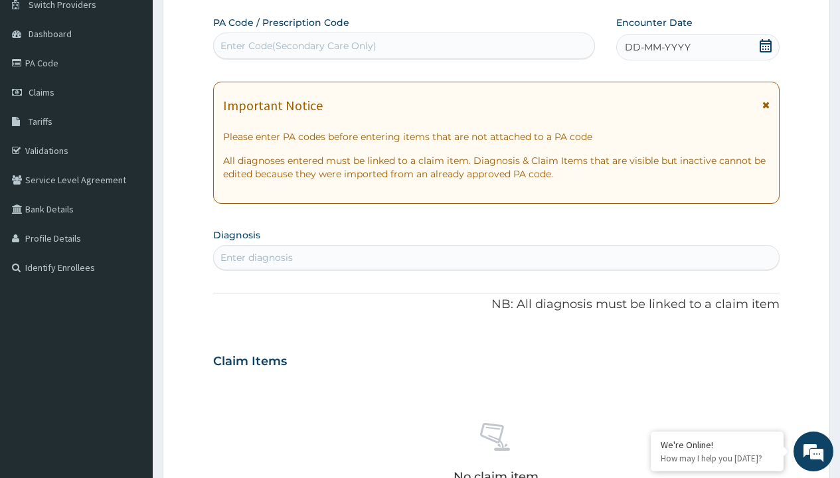
click at [656, 47] on span "DD-MM-YYYY" at bounding box center [658, 46] width 66 height 13
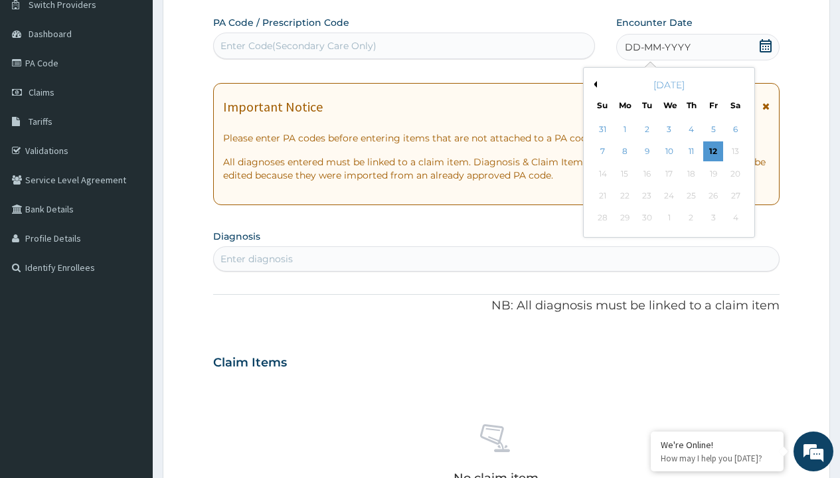
click at [593, 84] on button "Previous Month" at bounding box center [593, 84] width 7 height 7
click at [712, 129] on div "1" at bounding box center [713, 129] width 20 height 20
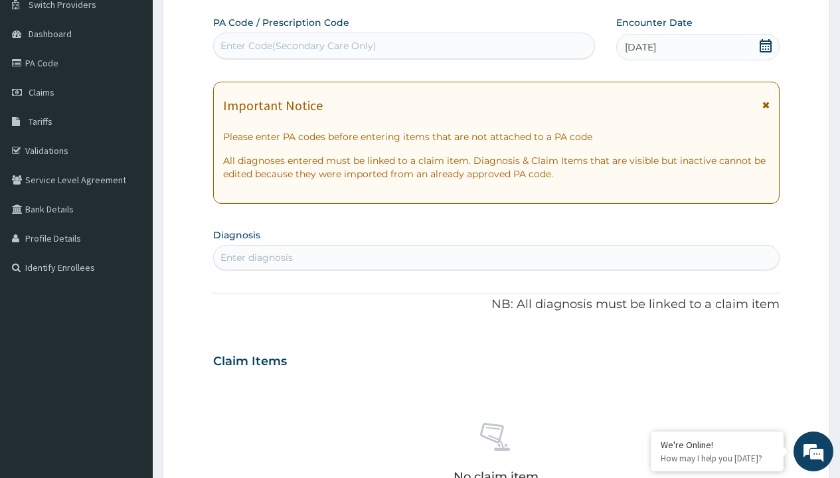
click at [256, 258] on div "Enter diagnosis" at bounding box center [256, 257] width 72 height 13
type input "prescription collected"
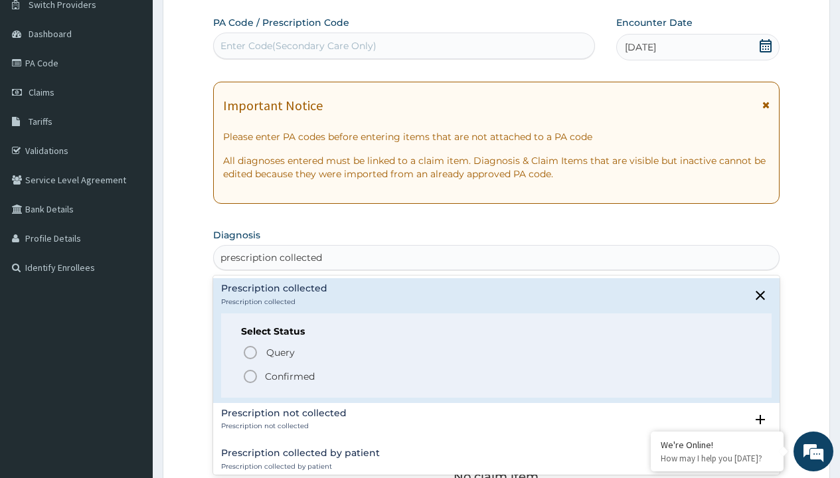
click at [289, 376] on p "Confirmed" at bounding box center [290, 376] width 50 height 13
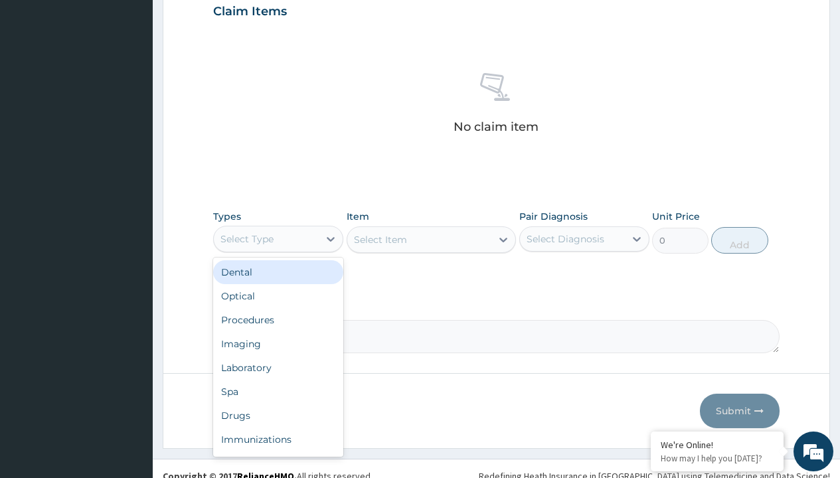
type input "procedures"
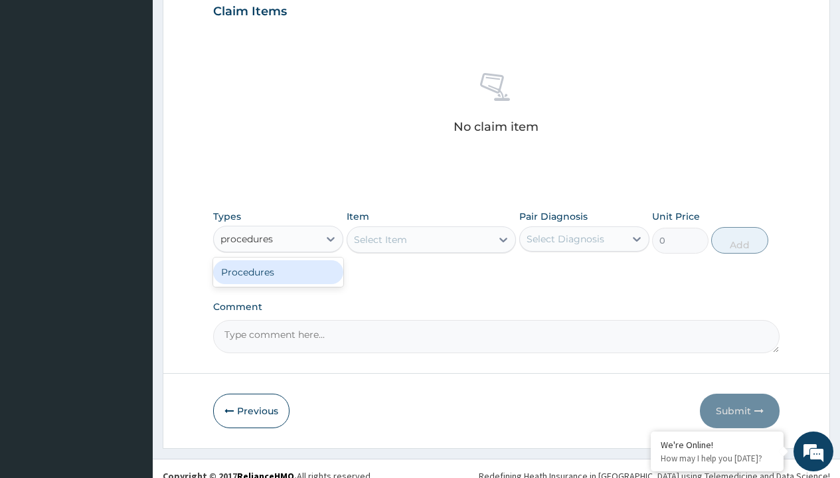
click at [278, 271] on div "Procedures" at bounding box center [278, 272] width 130 height 24
click at [380, 239] on div "Select Item" at bounding box center [431, 239] width 170 height 27
click at [247, 238] on div "Procedures" at bounding box center [246, 238] width 53 height 13
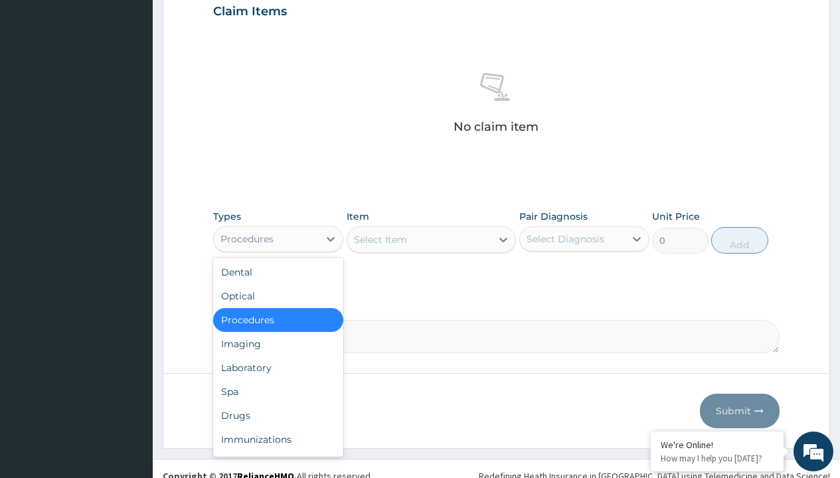
type input "procedures"
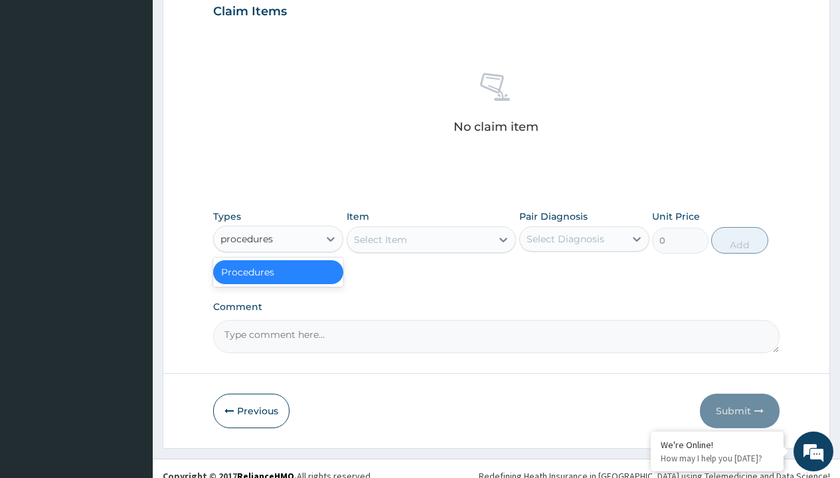
click at [278, 271] on div "Procedures" at bounding box center [278, 272] width 130 height 24
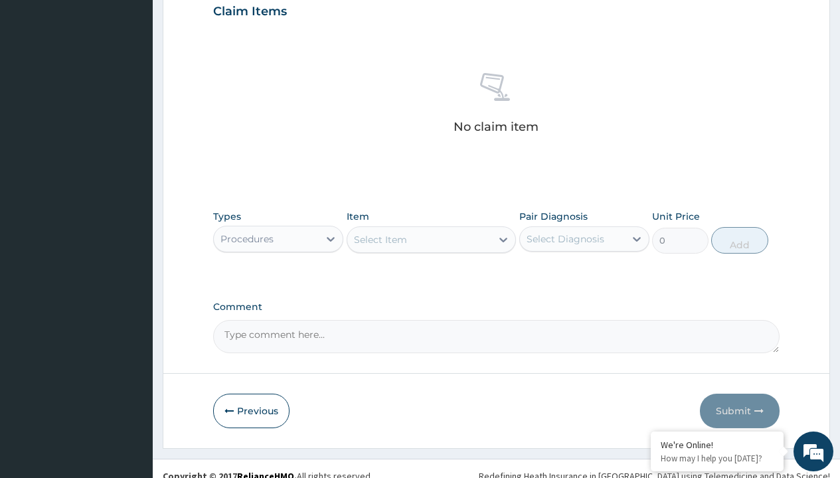
click at [380, 239] on div "Select Item" at bounding box center [380, 239] width 53 height 13
type input "service fee"
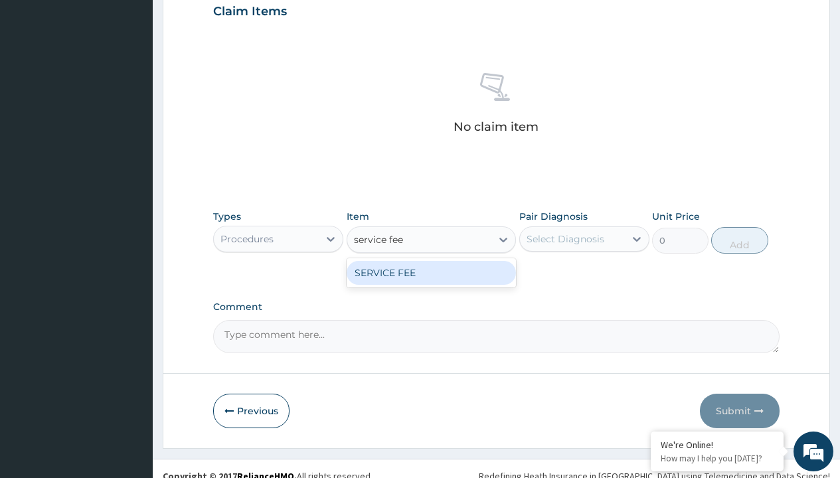
click at [431, 272] on div "SERVICE FEE" at bounding box center [431, 273] width 170 height 24
type input "100"
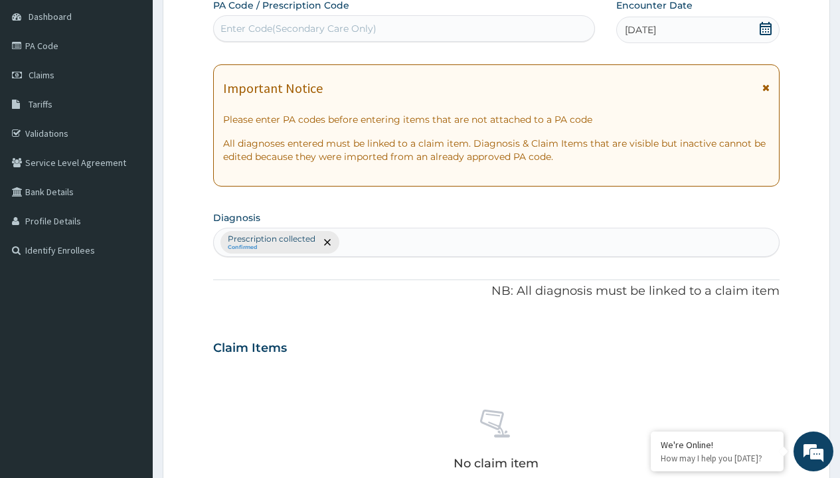
type input "prescription collected"
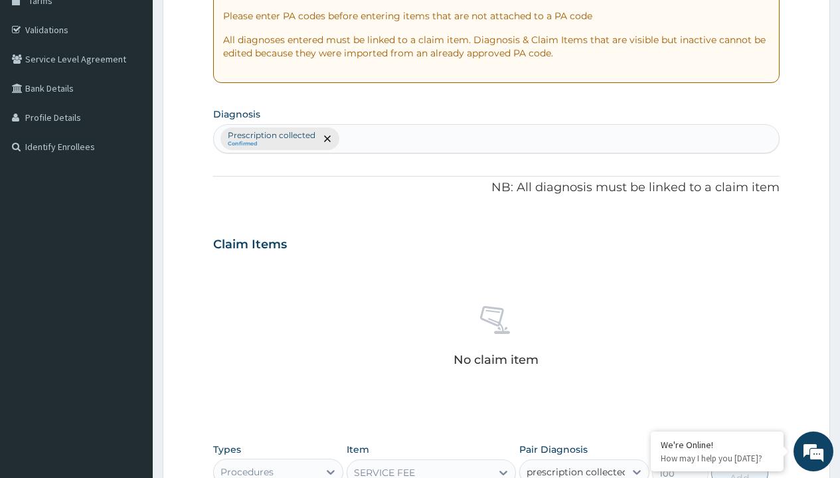
checkbox input "true"
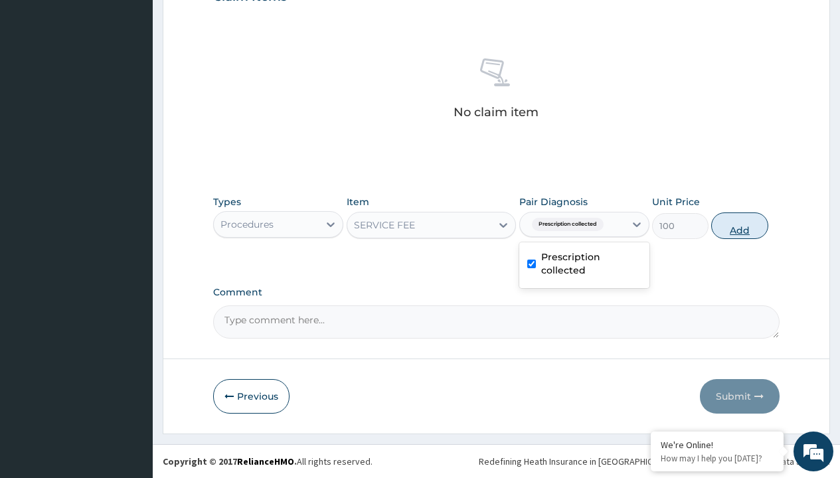
click at [739, 225] on button "Add" at bounding box center [739, 225] width 56 height 27
type input "0"
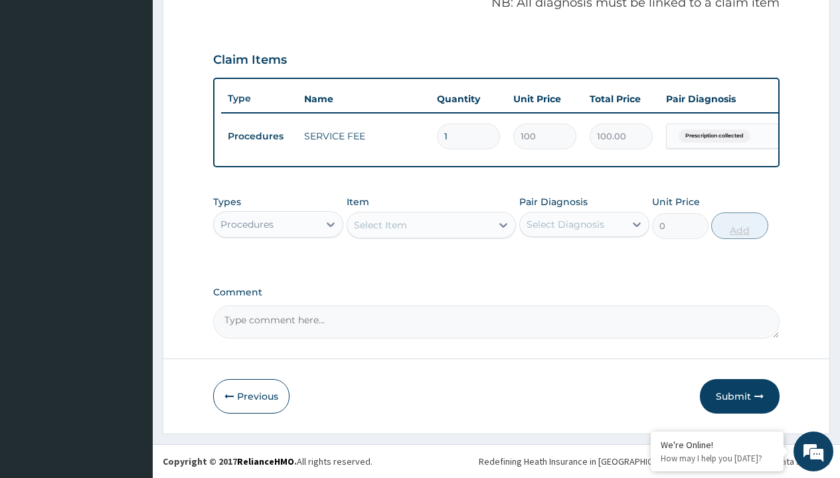
scroll to position [426, 0]
click at [247, 224] on div "Procedures" at bounding box center [246, 224] width 53 height 13
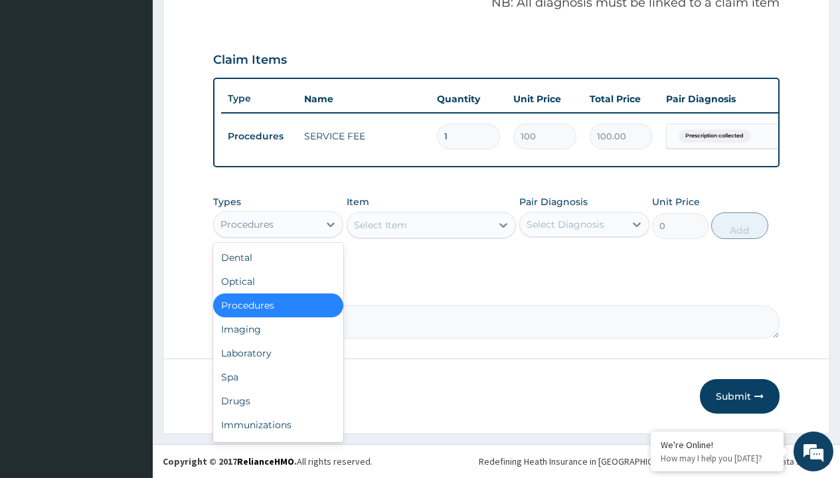
type input "drugs"
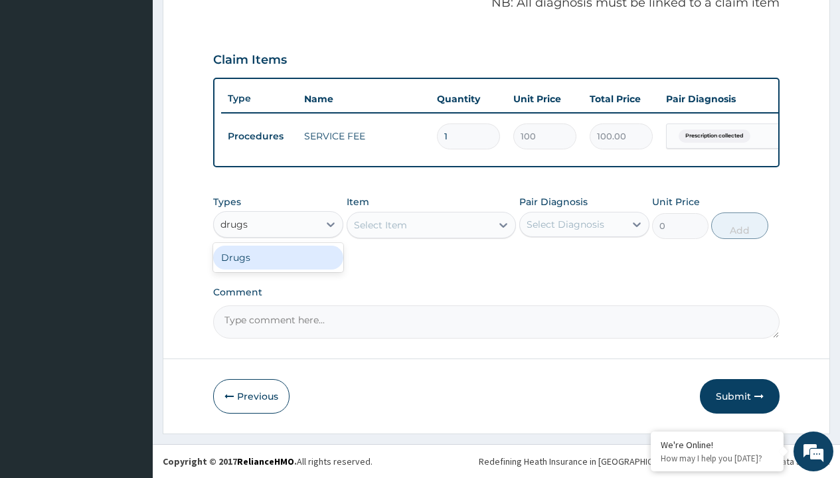
click at [278, 257] on div "Drugs" at bounding box center [278, 258] width 130 height 24
click at [380, 224] on div "Select Item" at bounding box center [431, 225] width 170 height 27
type input "aristobet n eye/nose drop"
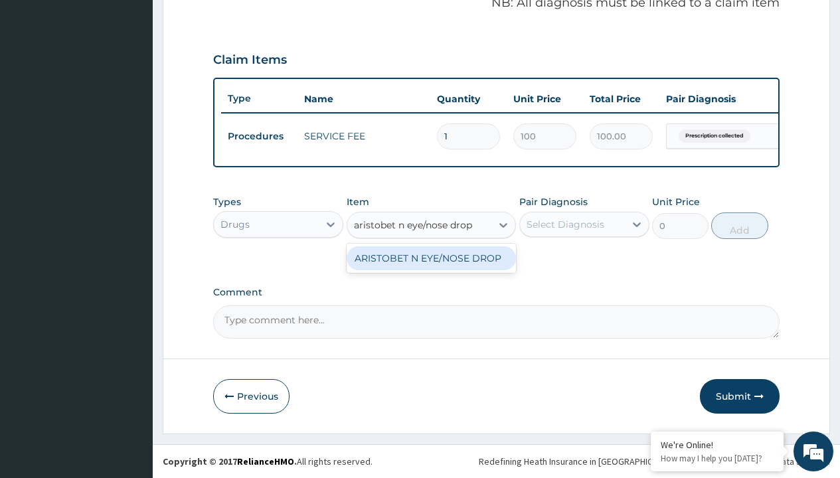
click at [431, 258] on div "ARISTOBET N EYE/NOSE DROP" at bounding box center [431, 258] width 170 height 24
type input "2700"
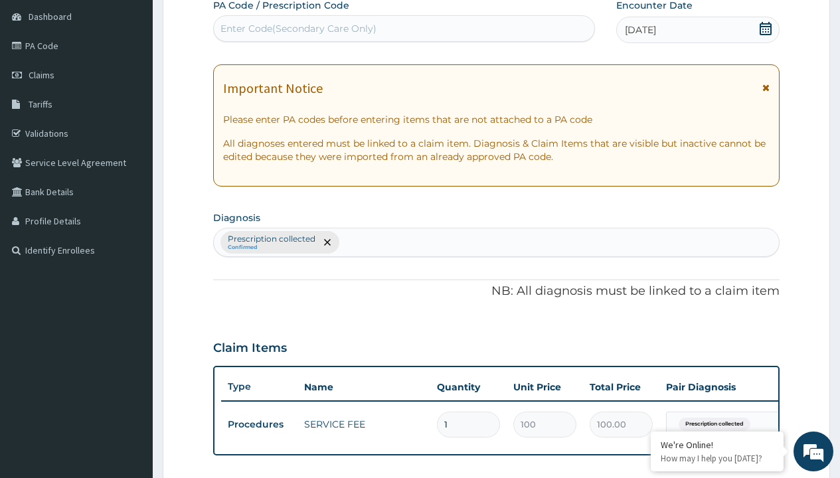
type input "prescription collected"
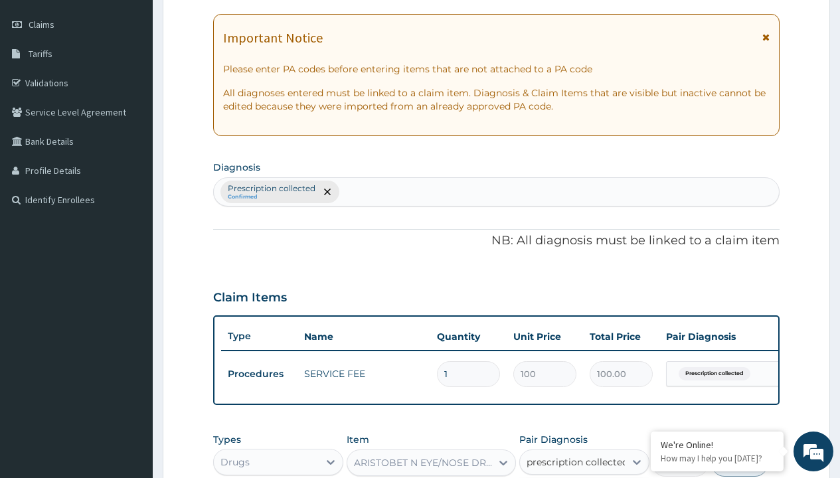
checkbox input "true"
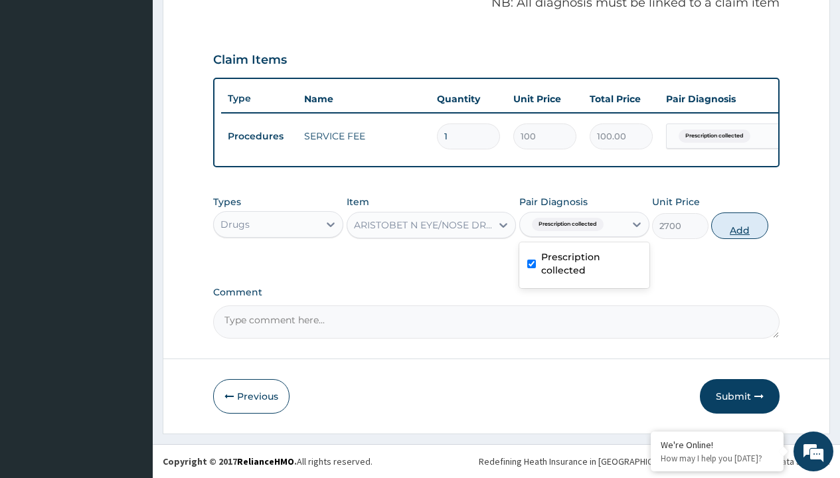
click at [739, 225] on button "Add" at bounding box center [739, 225] width 56 height 27
type input "0"
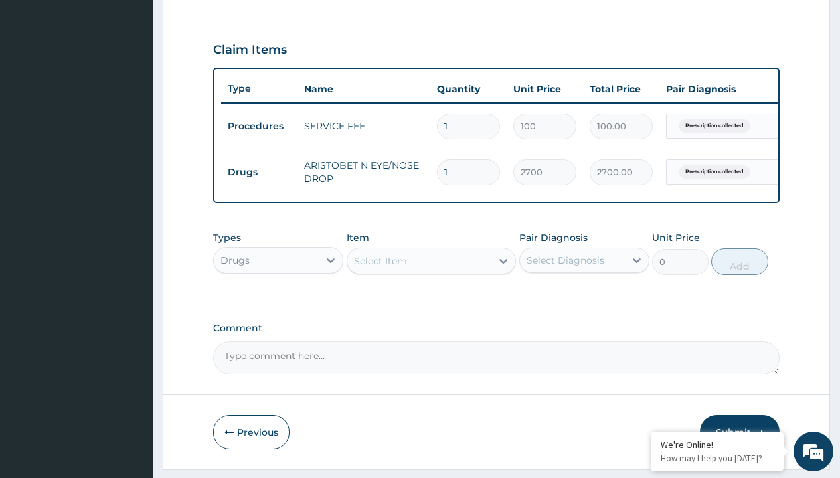
click at [259, 172] on td "Drugs" at bounding box center [259, 172] width 76 height 25
type input "drugs"
click at [278, 303] on div "Drugs" at bounding box center [278, 293] width 130 height 24
click at [380, 267] on div "Select Item" at bounding box center [380, 260] width 53 height 13
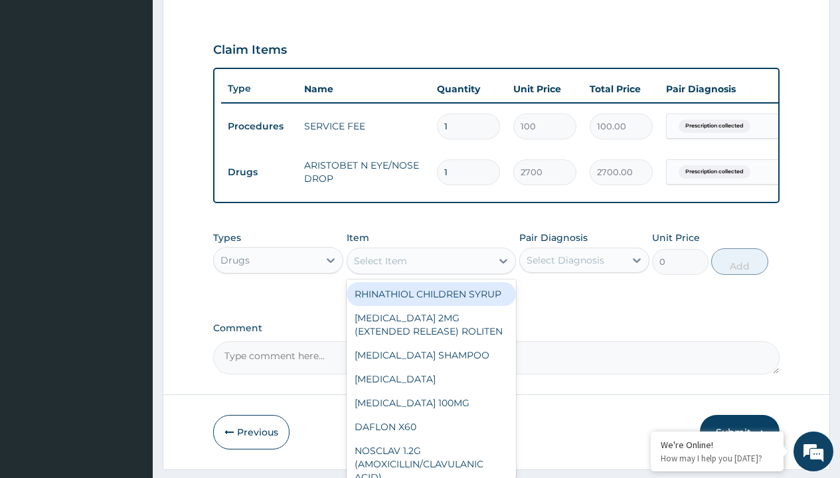
type input "[MEDICAL_DATA] suspension emmox/[PERSON_NAME]"
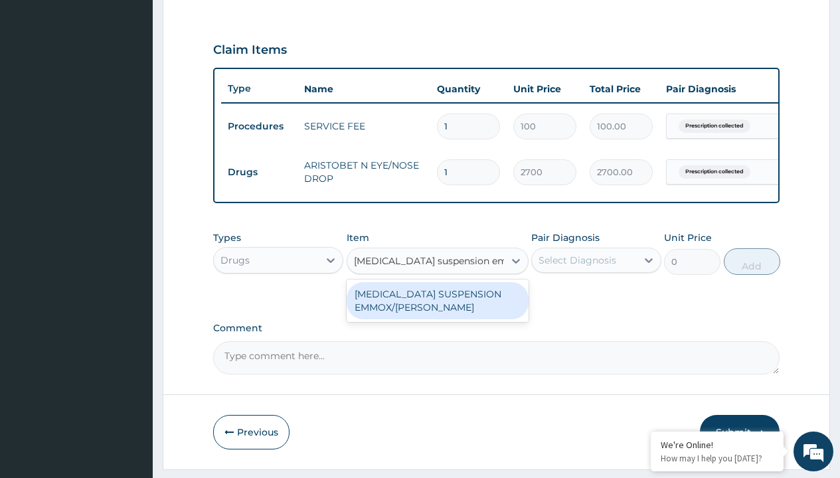
click at [437, 310] on div "[MEDICAL_DATA] SUSPENSION EMMOX/[PERSON_NAME]" at bounding box center [437, 300] width 182 height 37
type input "1995"
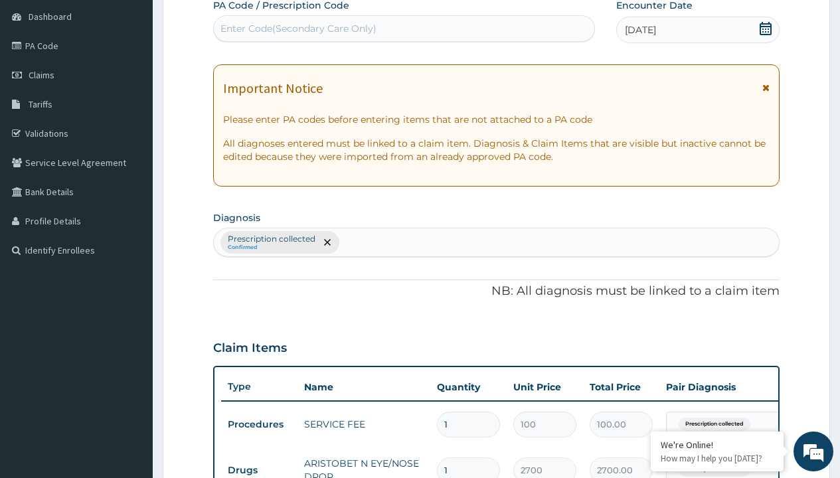
type input "prescription collected"
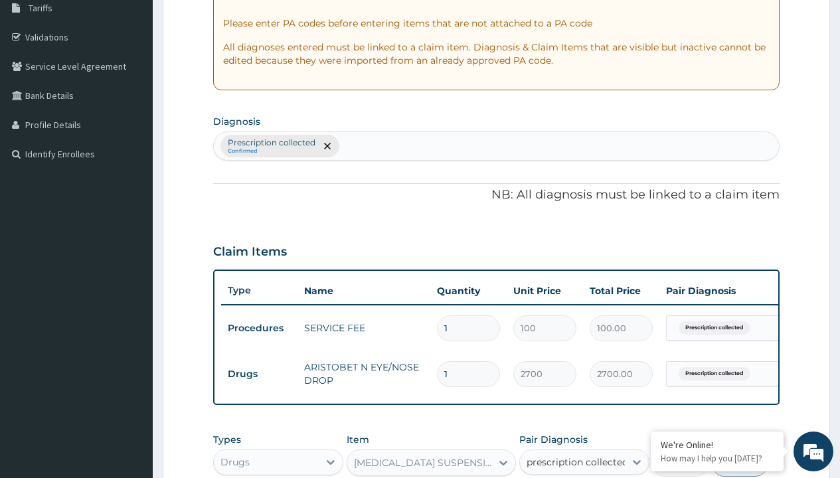
checkbox input "true"
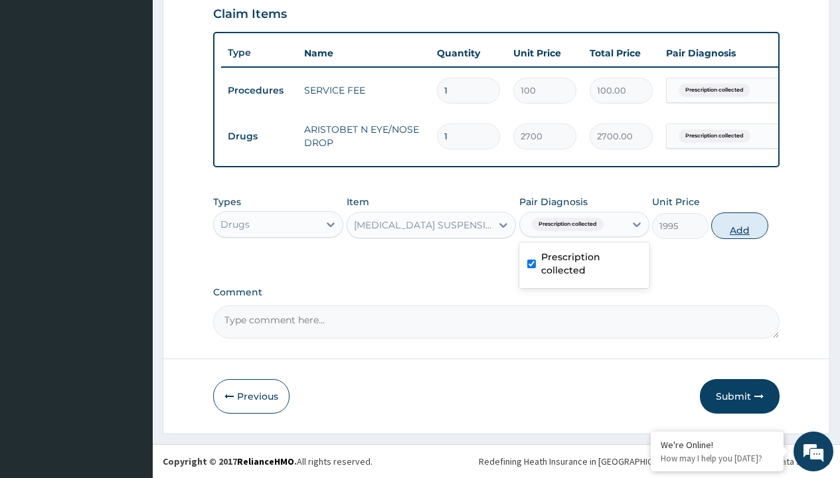
click at [739, 225] on button "Add" at bounding box center [739, 225] width 56 height 27
type input "0"
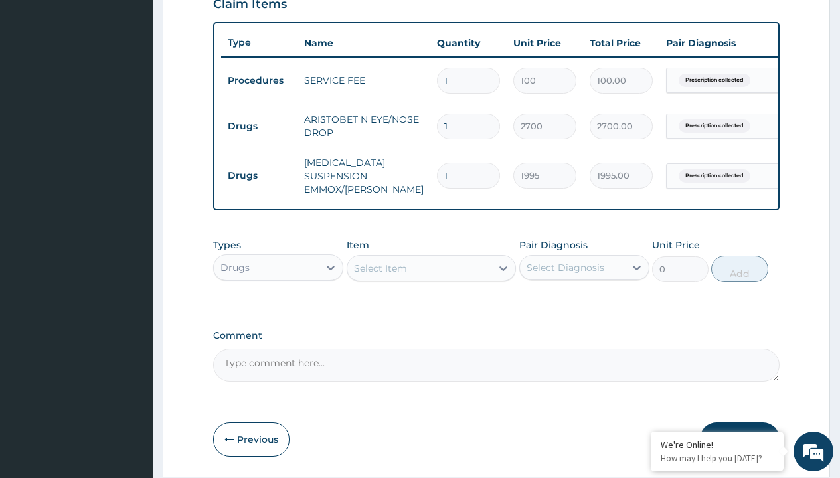
click at [259, 126] on td "Drugs" at bounding box center [259, 126] width 76 height 25
type input "drugs"
click at [278, 310] on div "Drugs" at bounding box center [278, 301] width 130 height 24
click at [380, 275] on div "Select Item" at bounding box center [380, 267] width 53 height 13
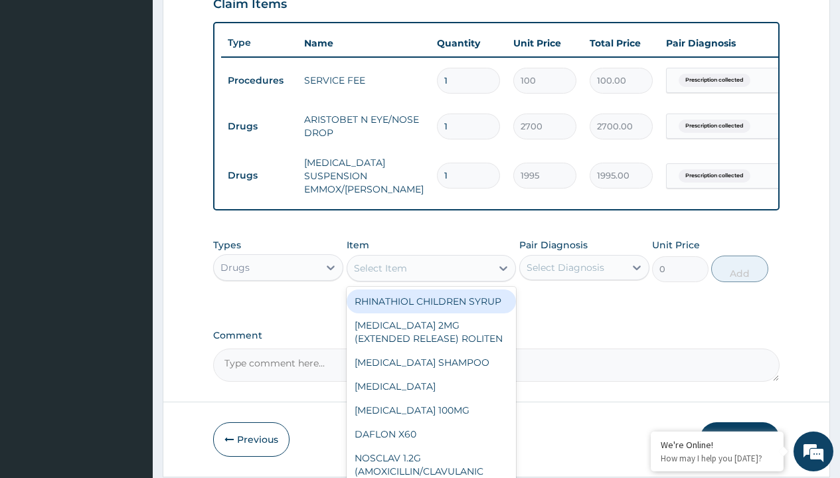
type input "cetirizine syrup (cetidyn)"
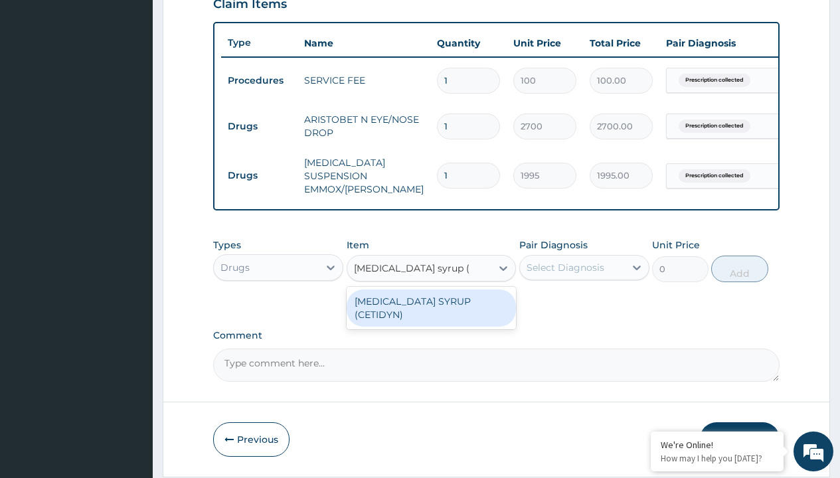
click at [431, 311] on div "CETIRIZINE SYRUP (CETIDYN)" at bounding box center [431, 307] width 170 height 37
type input "2200"
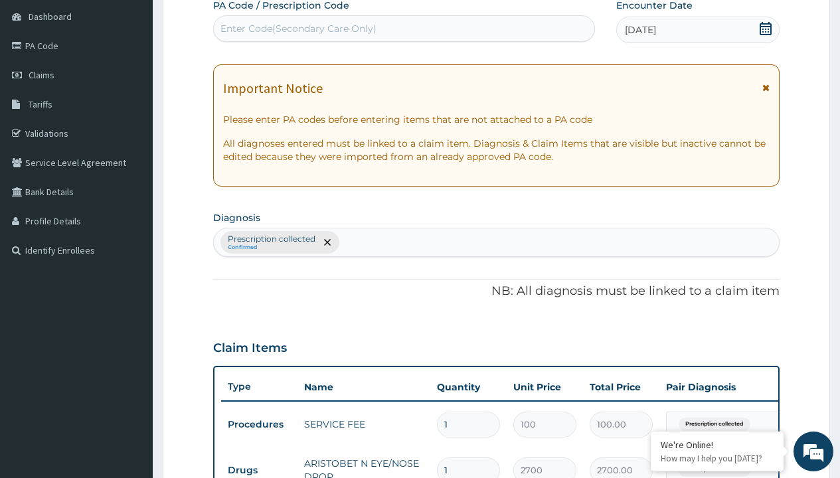
type input "prescription collected"
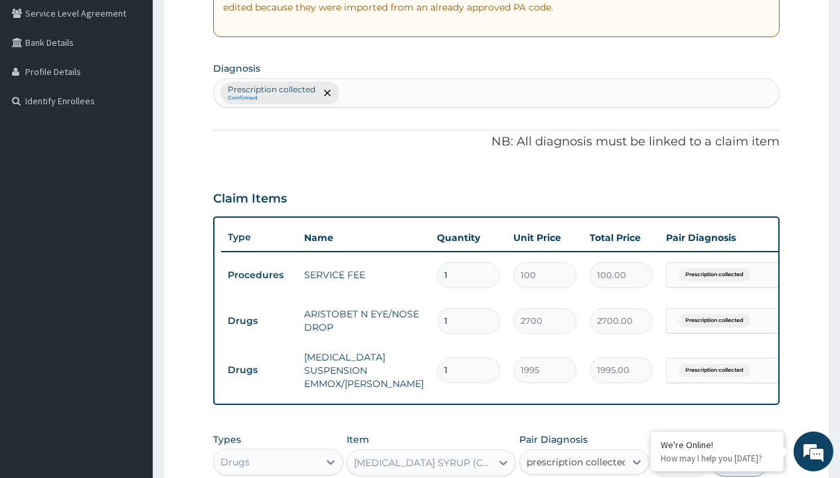
checkbox input "true"
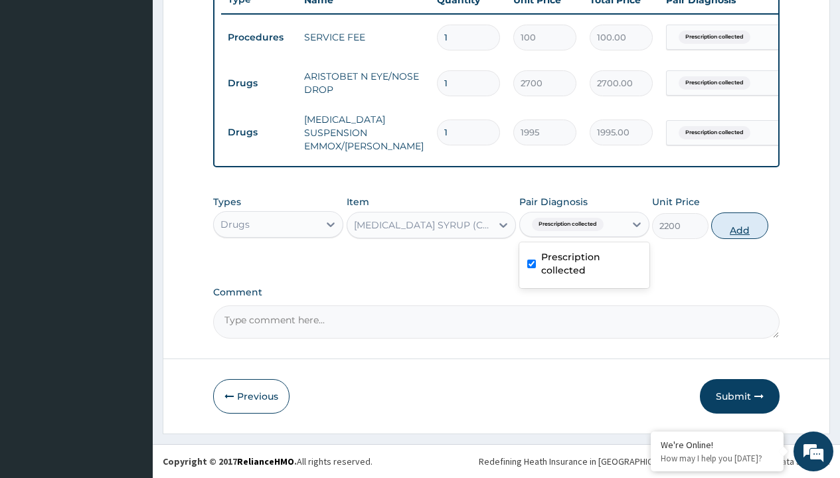
click at [739, 225] on button "Add" at bounding box center [739, 225] width 56 height 27
type input "0"
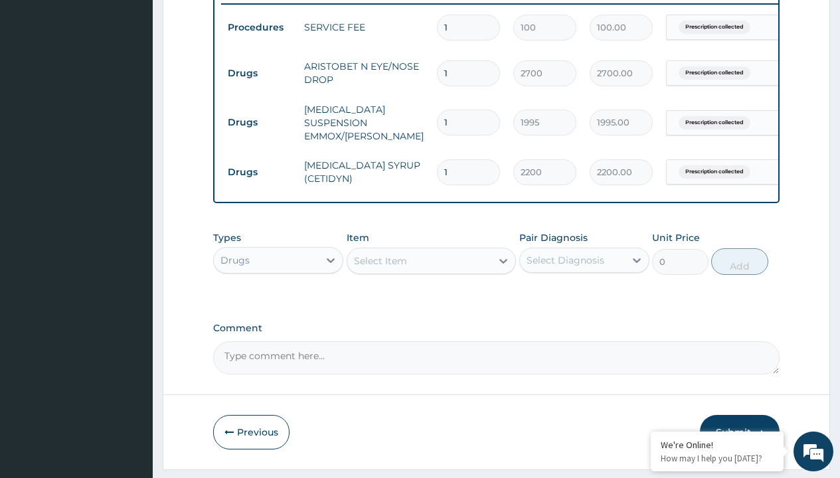
click at [259, 73] on td "Drugs" at bounding box center [259, 73] width 76 height 25
type input "drugs"
click at [278, 303] on div "Drugs" at bounding box center [278, 293] width 130 height 24
click at [380, 267] on div "Select Item" at bounding box center [380, 260] width 53 height 13
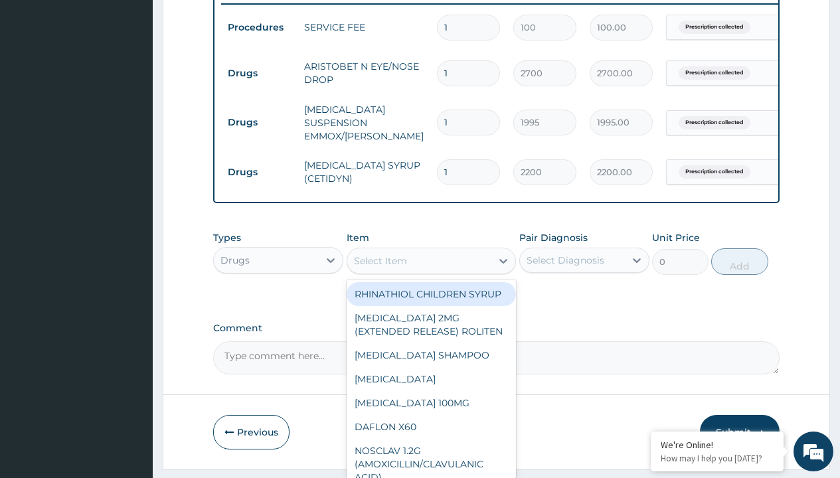
type input "otrivin nasal drop"
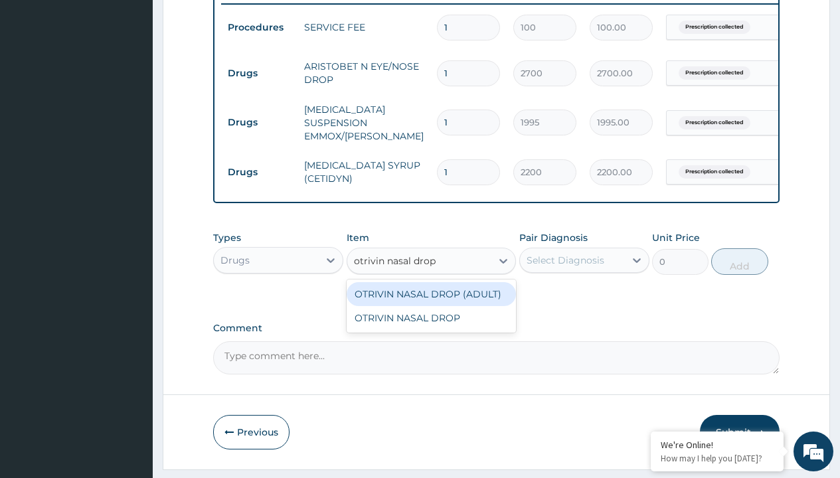
click at [431, 303] on div "OTRIVIN NASAL DROP (ADULT)" at bounding box center [431, 294] width 170 height 24
type input "12160"
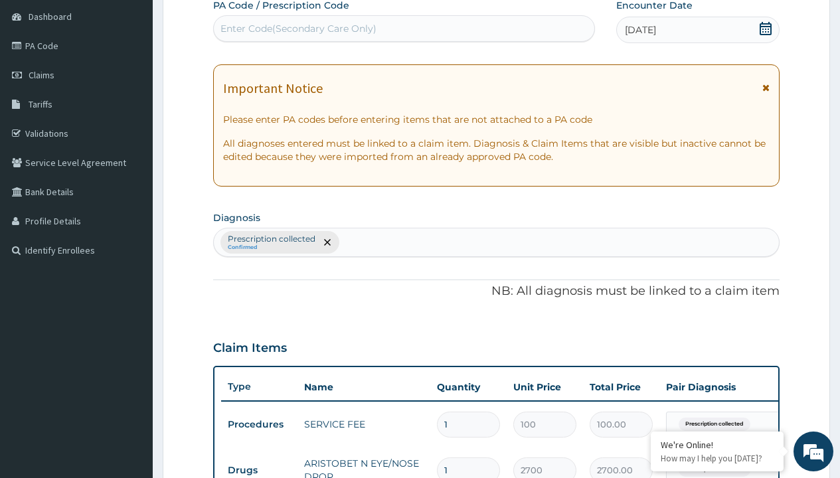
type input "prescription collected"
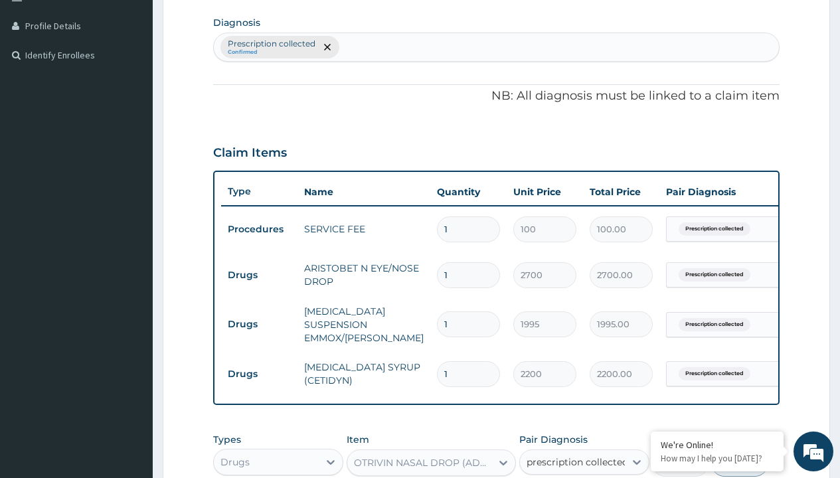
checkbox input "true"
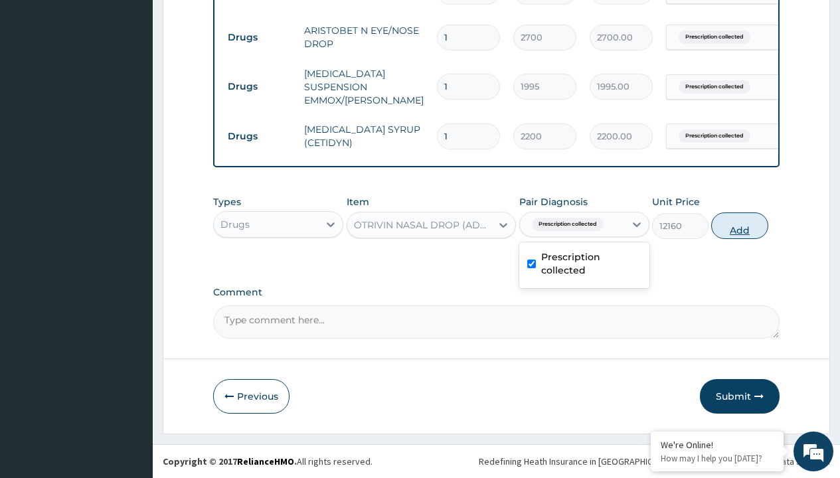
click at [739, 225] on button "Add" at bounding box center [739, 225] width 56 height 27
type input "0"
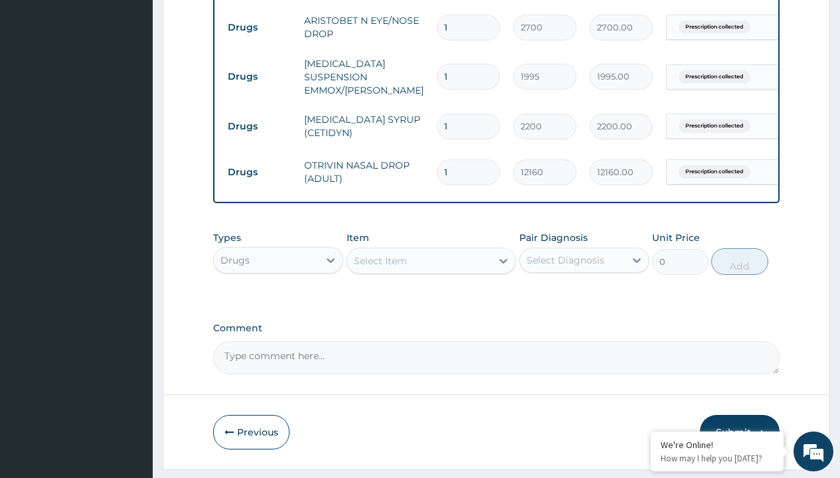
click at [259, 27] on td "Drugs" at bounding box center [259, 27] width 76 height 25
type input "procedures"
click at [278, 303] on div "Procedures" at bounding box center [278, 293] width 130 height 24
click at [380, 267] on div "Select Item" at bounding box center [380, 260] width 53 height 13
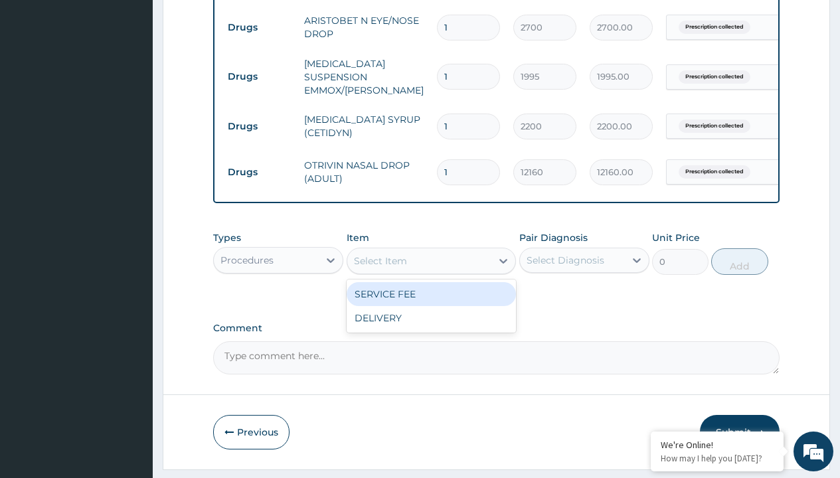
type input "delivery"
click at [431, 303] on div "DELIVERY" at bounding box center [431, 294] width 170 height 24
type input "2000"
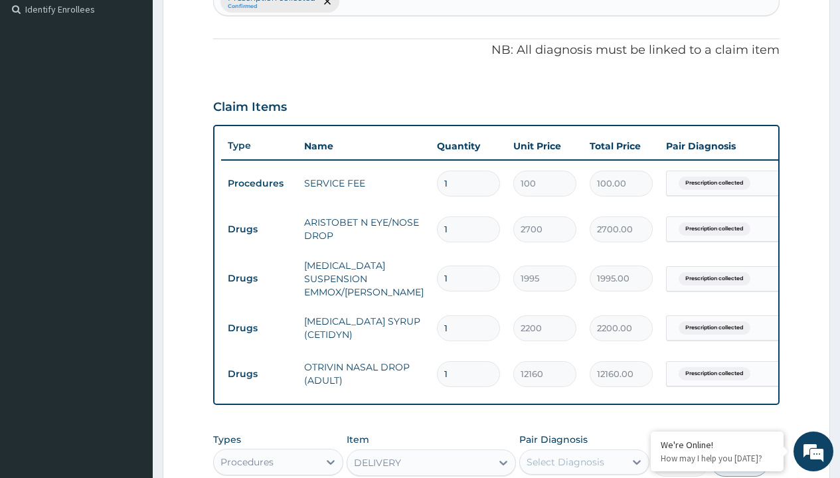
type input "prescription collected"
checkbox input "true"
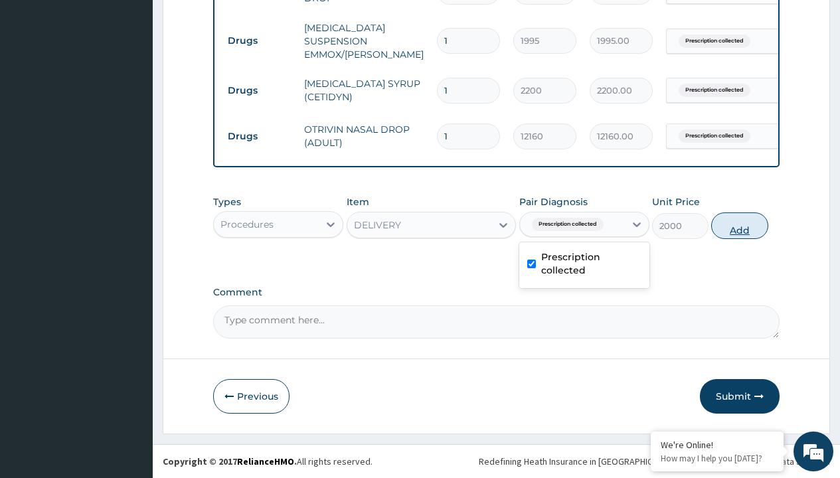
click at [739, 225] on button "Add" at bounding box center [739, 225] width 56 height 27
type input "0"
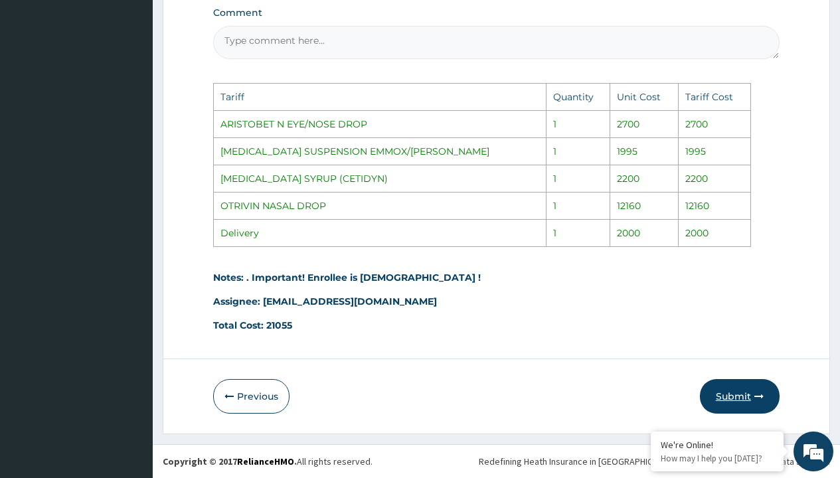
click at [748, 400] on button "Submit" at bounding box center [740, 396] width 80 height 35
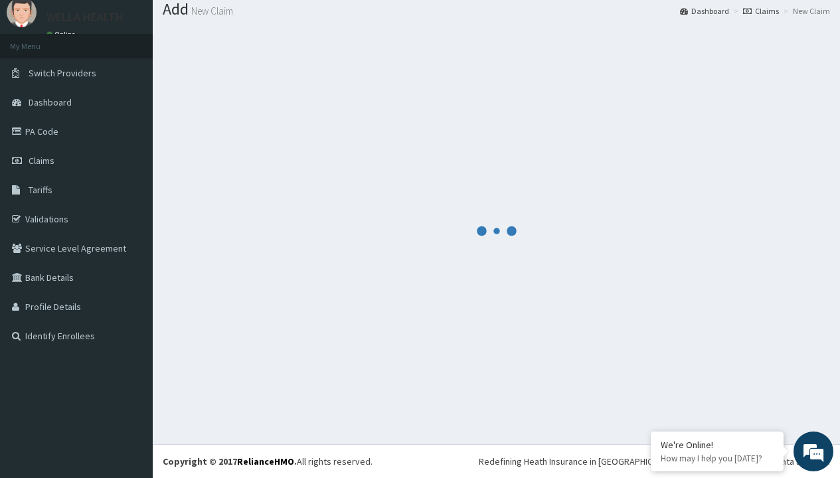
scroll to position [662, 0]
